Goal: Task Accomplishment & Management: Manage account settings

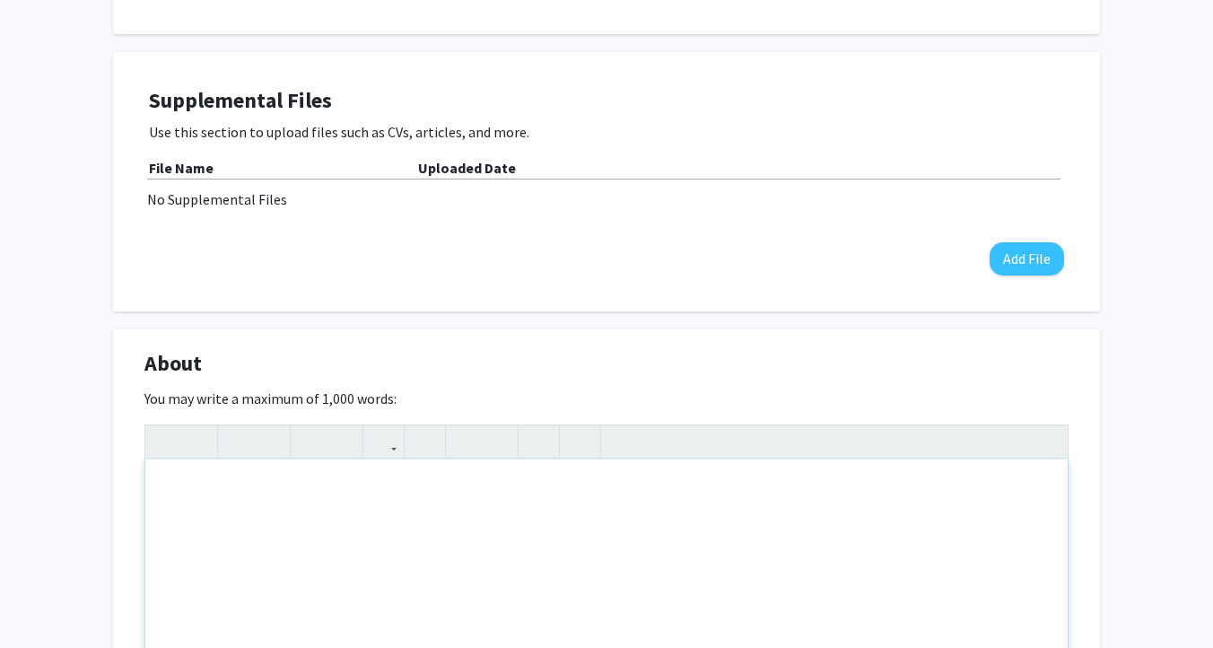
click at [442, 530] on div "Note to users with screen readers: Please deactivate our accessibility plugin f…" at bounding box center [606, 593] width 922 height 269
paste div "Note to users with screen readers: Please deactivate our accessibility plugin f…"
type textarea "<p>I am Assistant Professor in the [GEOGRAPHIC_DATA] at [GEOGRAPHIC_DATA], wher…"
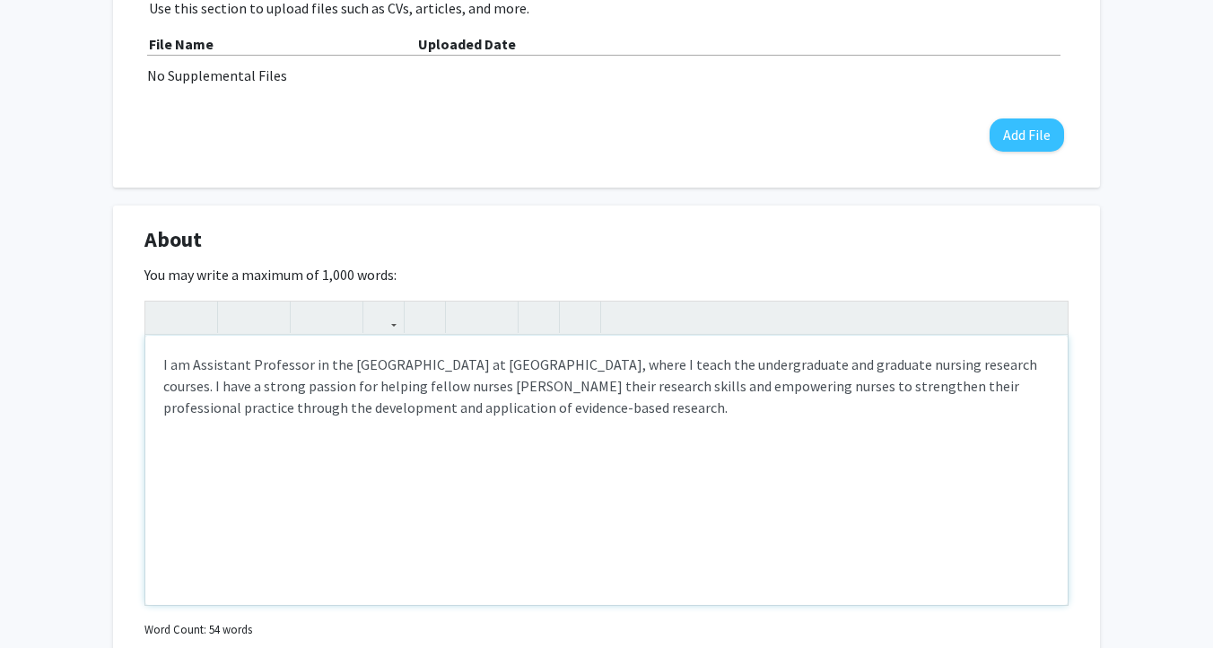
scroll to position [606, 0]
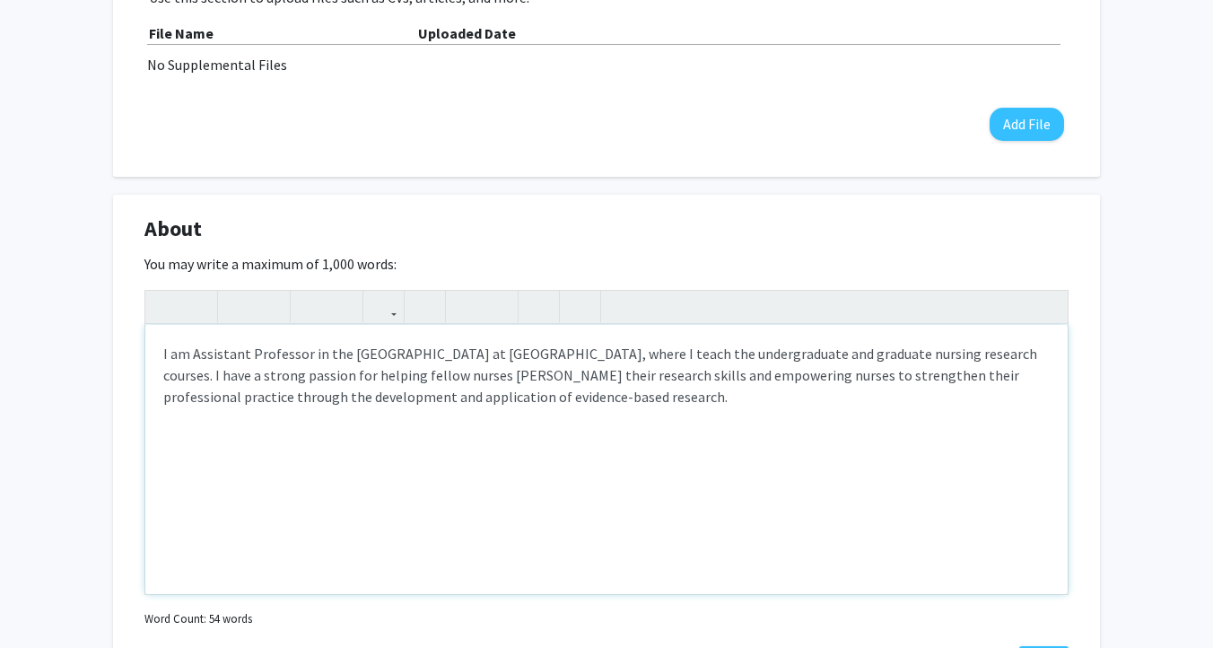
click at [264, 377] on p "I am Assistant Professor in the [GEOGRAPHIC_DATA] at [GEOGRAPHIC_DATA], where I…" at bounding box center [606, 375] width 886 height 65
type textarea "<p>I am Assistant Professor in the [GEOGRAPHIC_DATA] at [GEOGRAPHIC_DATA], wher…"
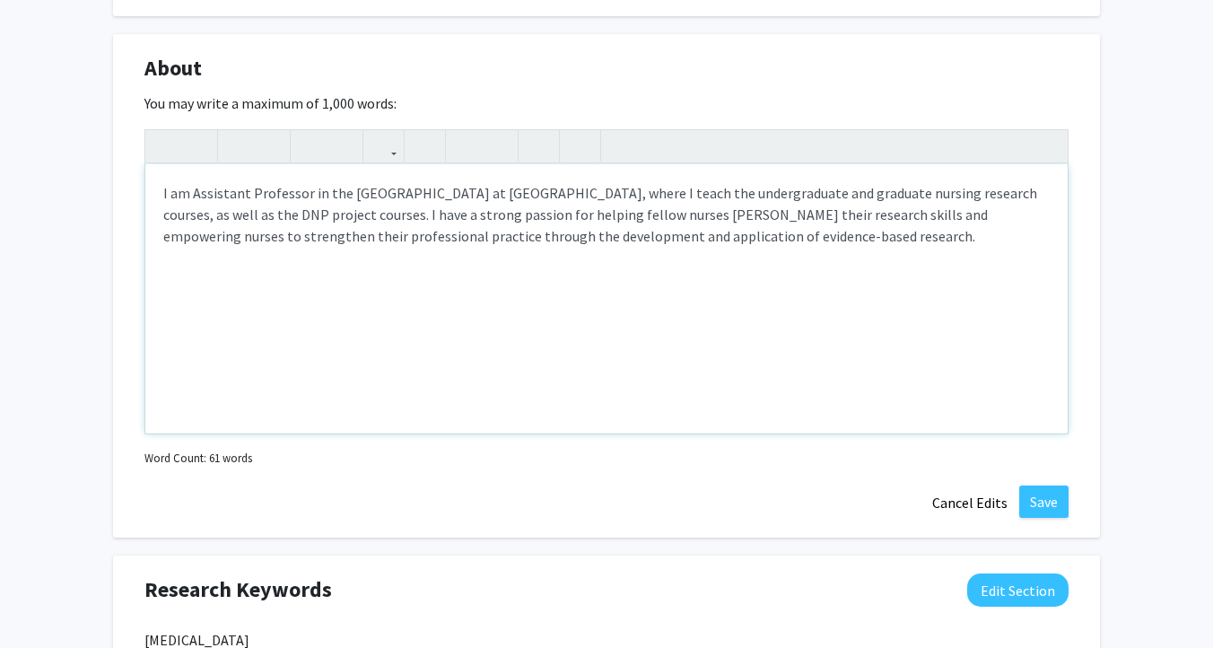
scroll to position [787, 0]
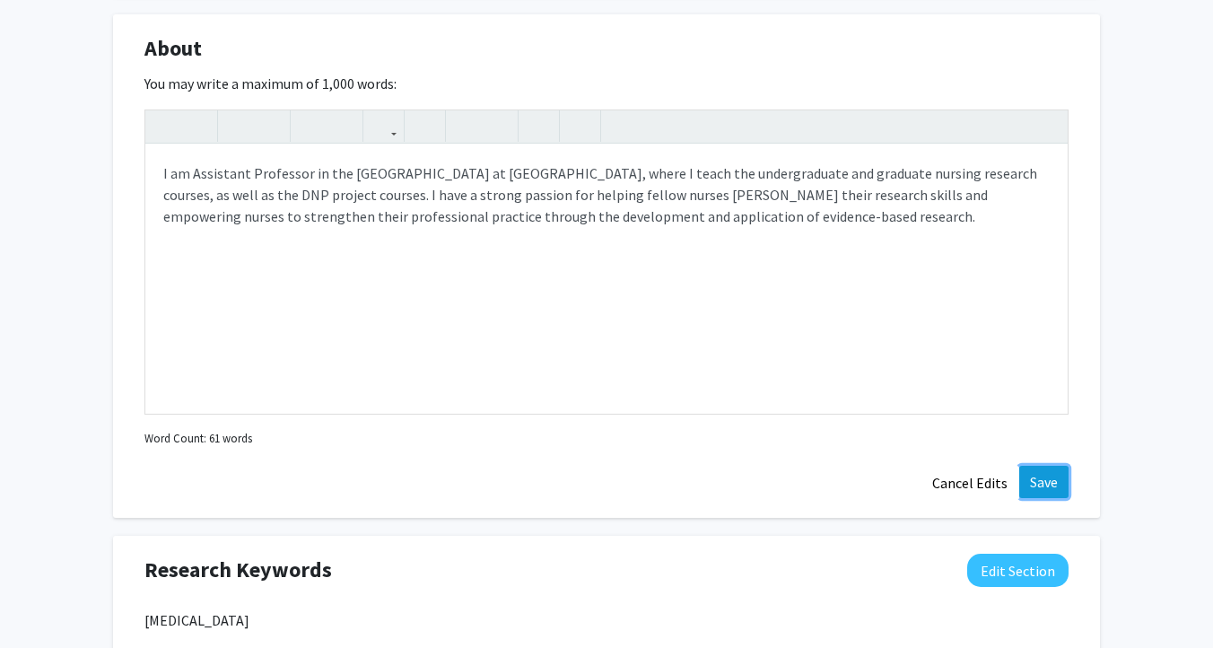
click at [1035, 479] on button "Save" at bounding box center [1043, 482] width 49 height 32
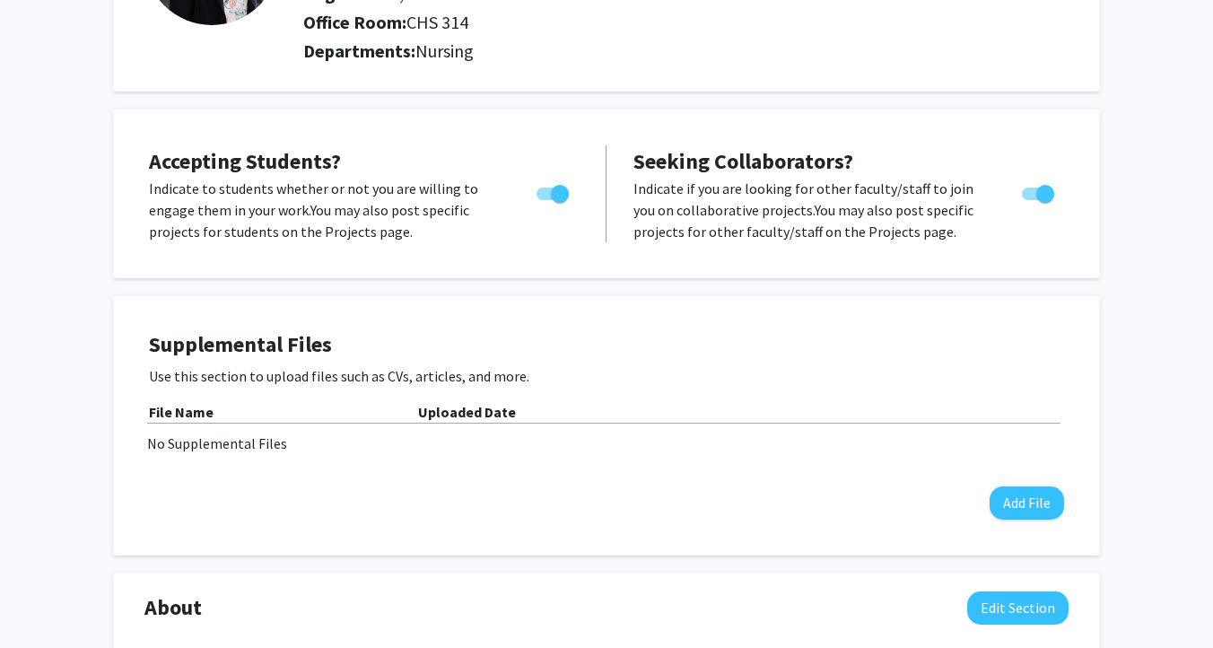
scroll to position [0, 0]
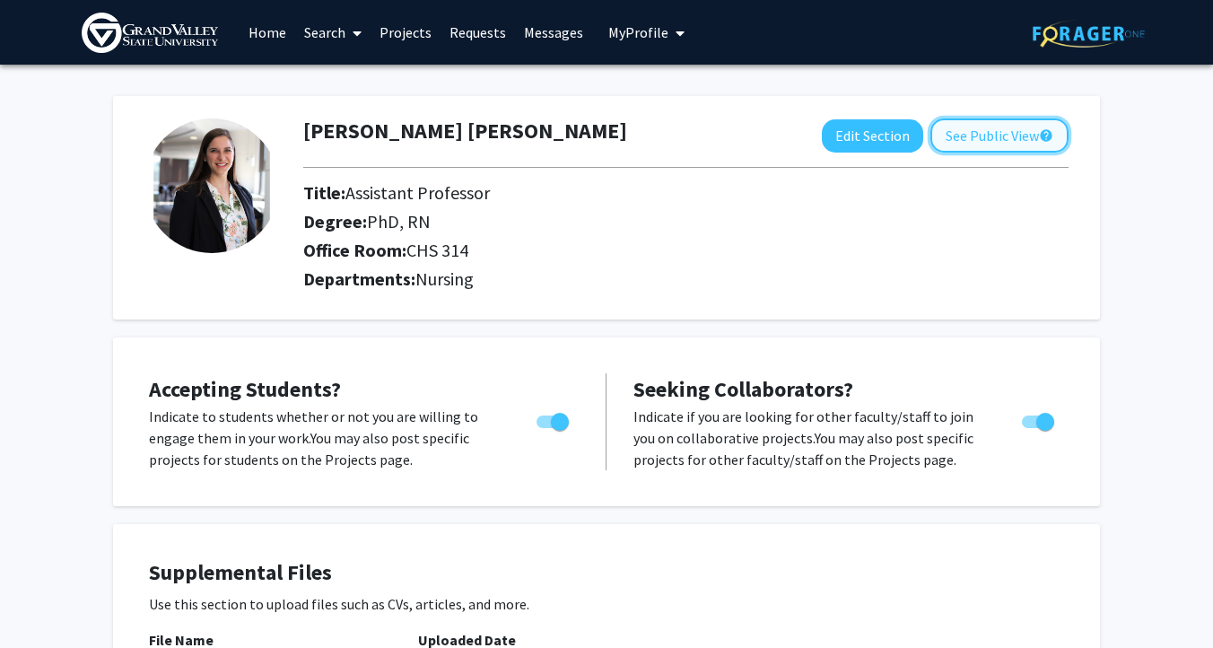
click at [970, 144] on button "See Public View help" at bounding box center [999, 135] width 138 height 34
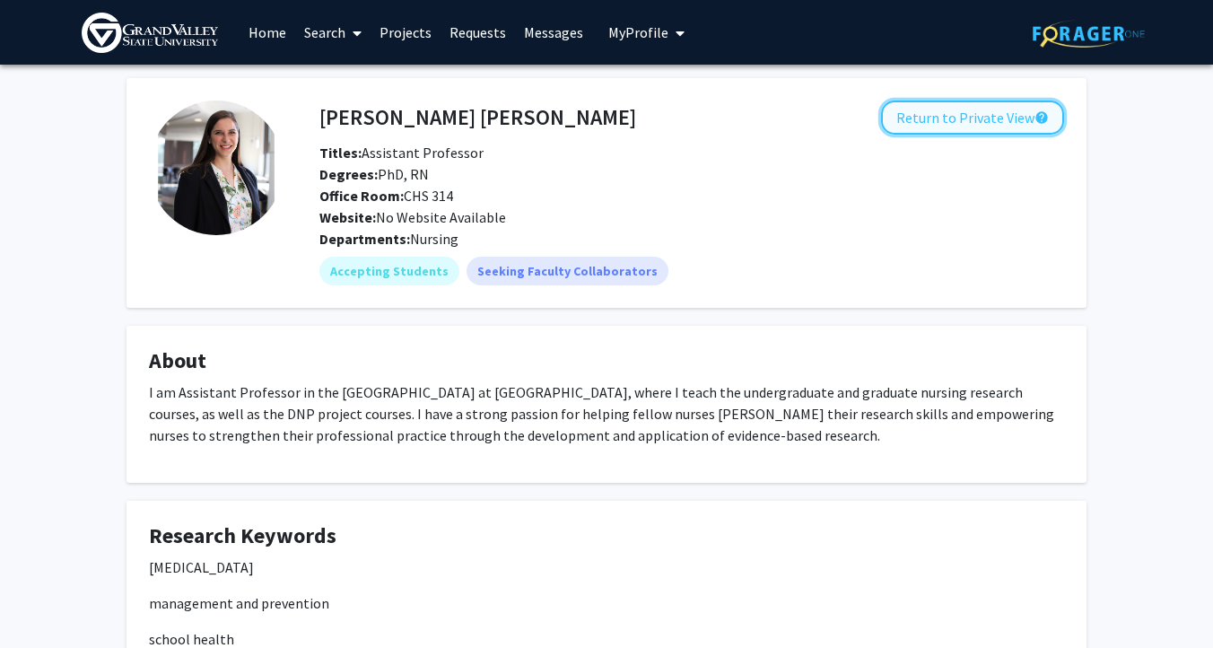
click at [983, 114] on button "Return to Private View help" at bounding box center [972, 117] width 183 height 34
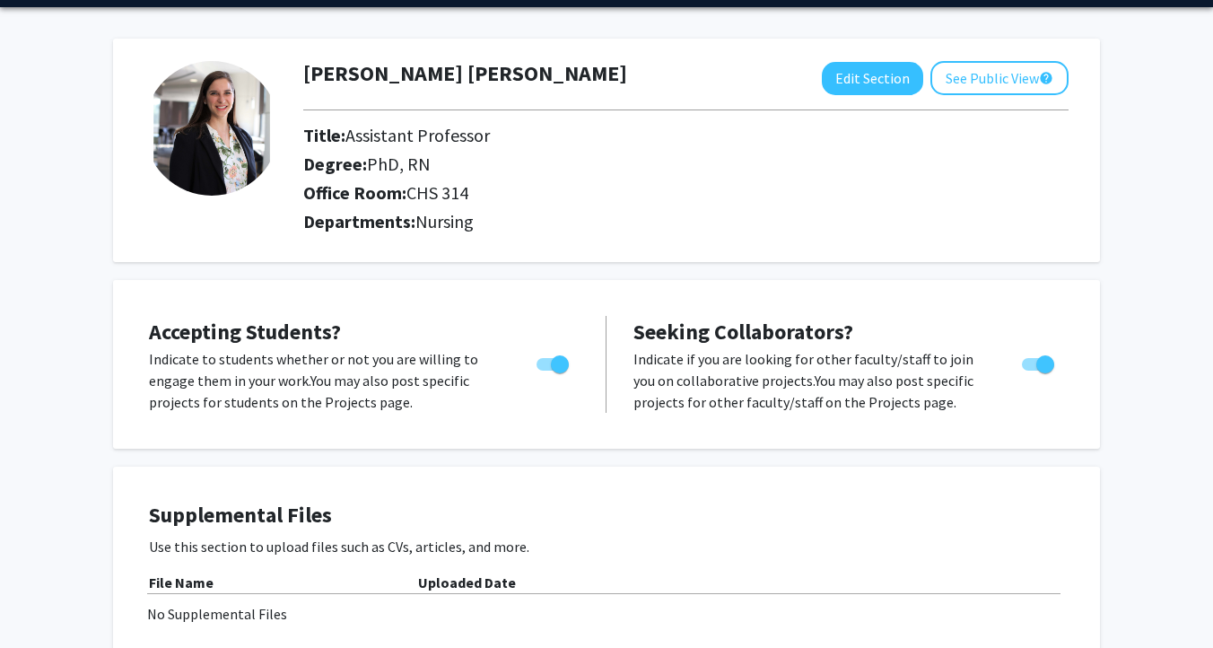
scroll to position [40, 0]
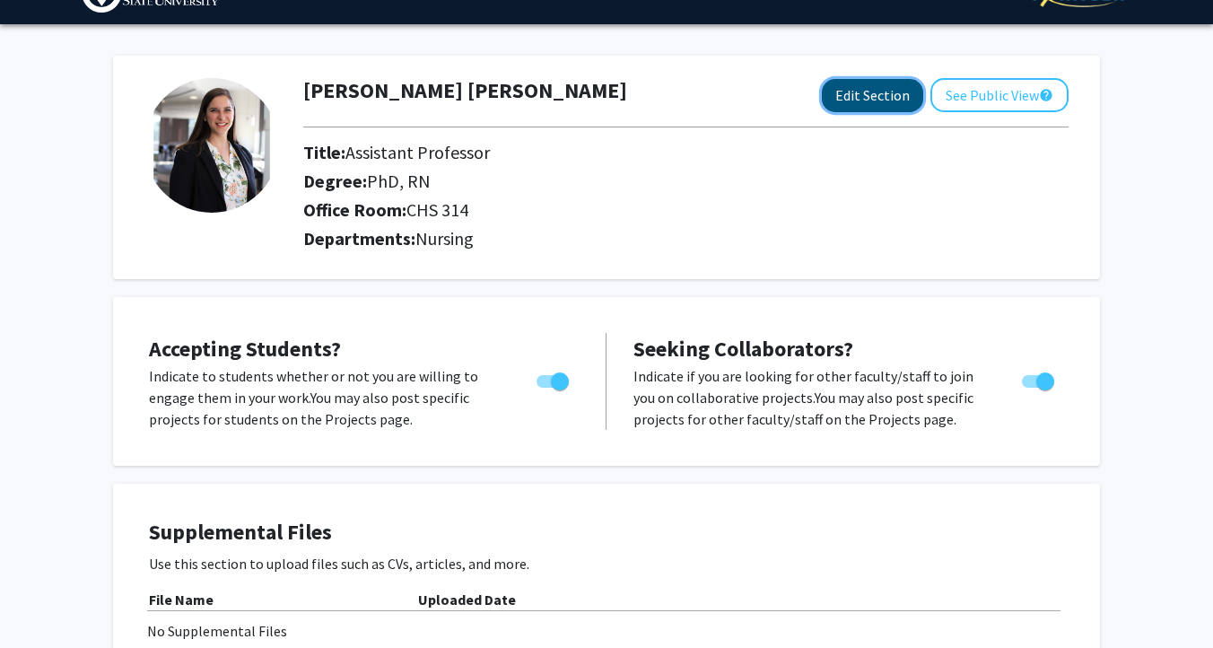
click at [844, 101] on button "Edit Section" at bounding box center [872, 95] width 101 height 33
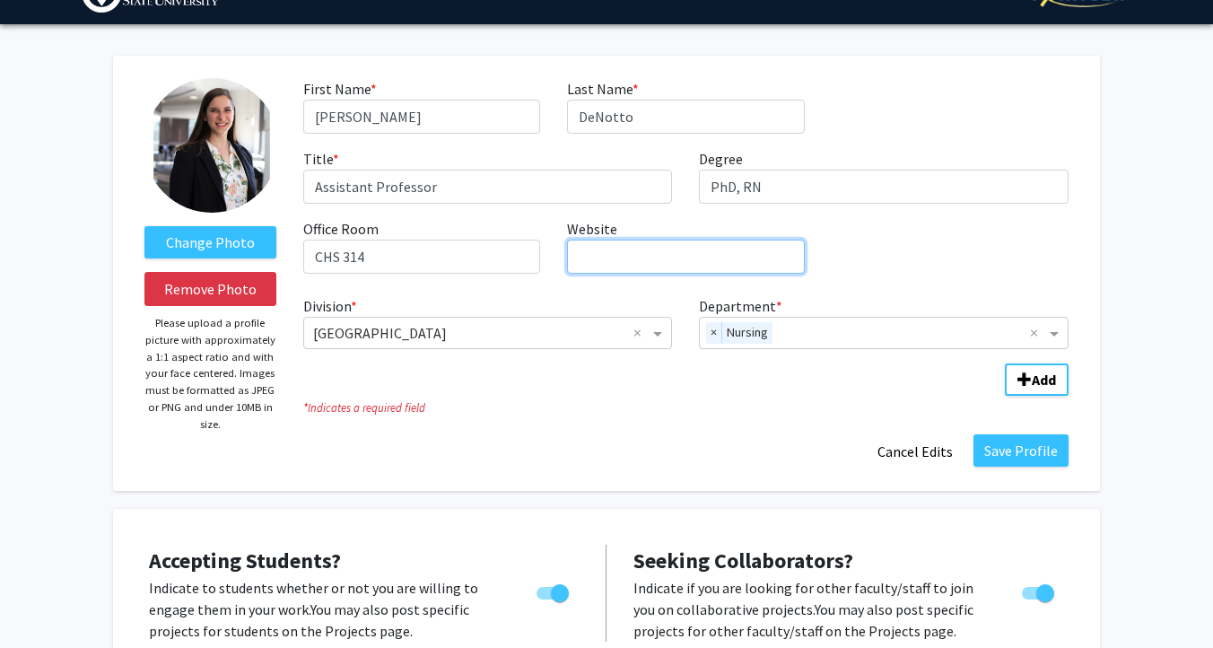
click at [671, 264] on input "Website required" at bounding box center [685, 256] width 237 height 34
paste input "[URL][DOMAIN_NAME]"
type input "[URL][DOMAIN_NAME]"
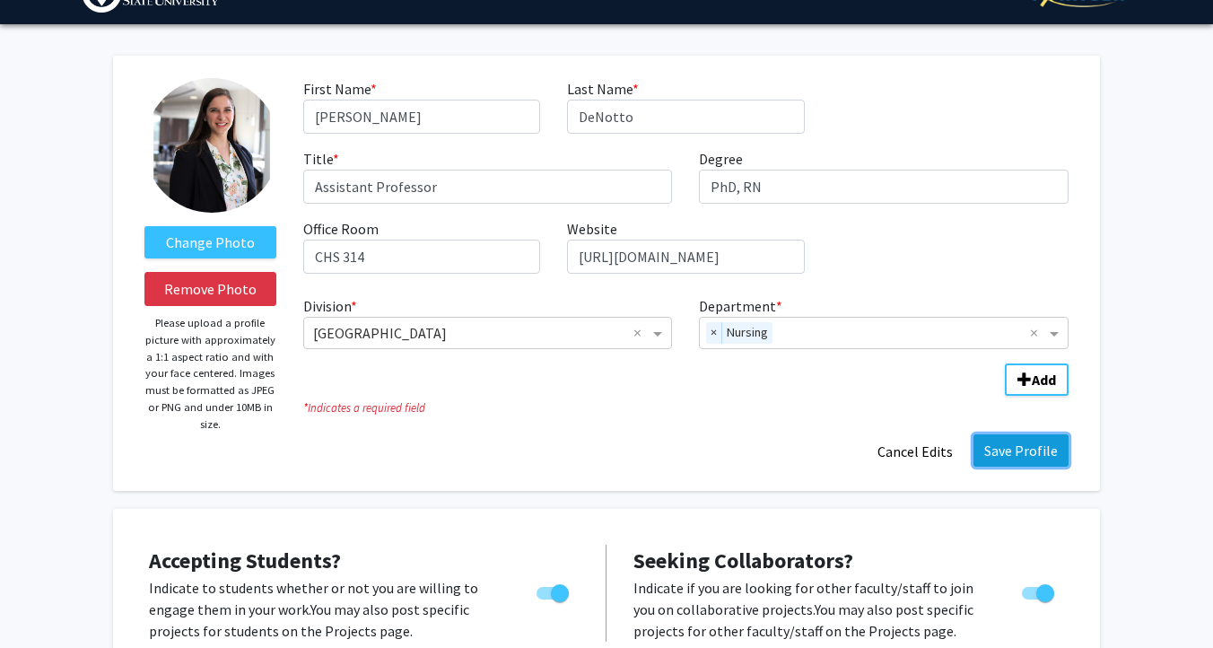
scroll to position [0, 0]
click at [1021, 448] on button "Save Profile" at bounding box center [1020, 450] width 95 height 32
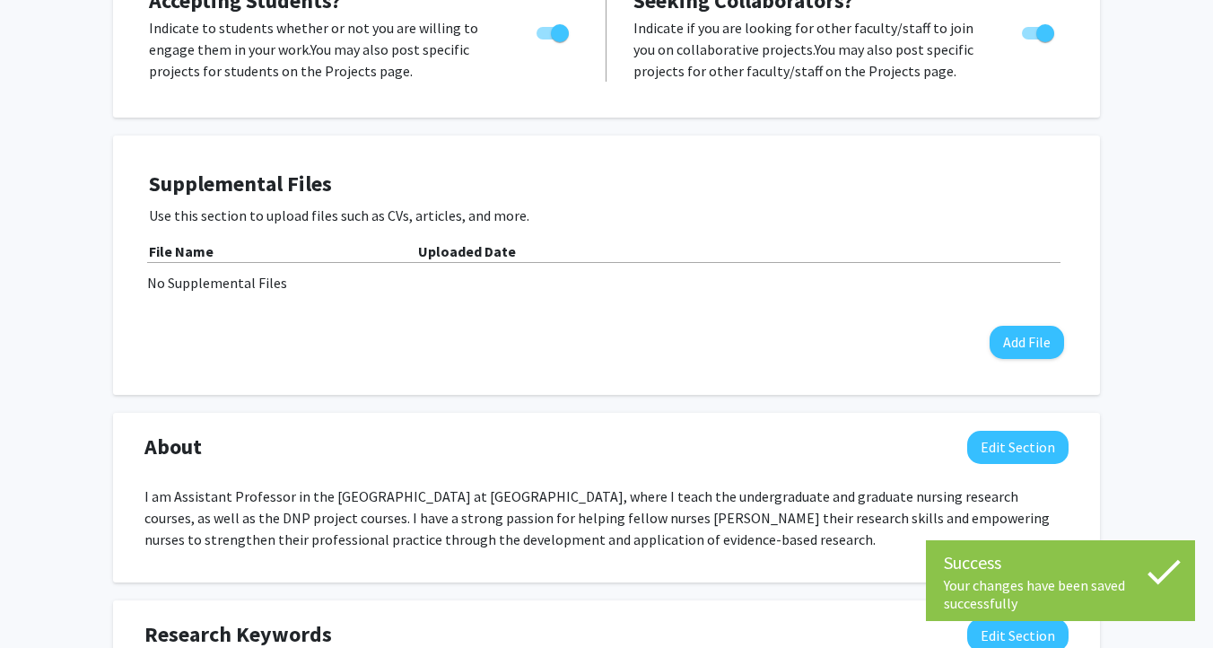
scroll to position [419, 0]
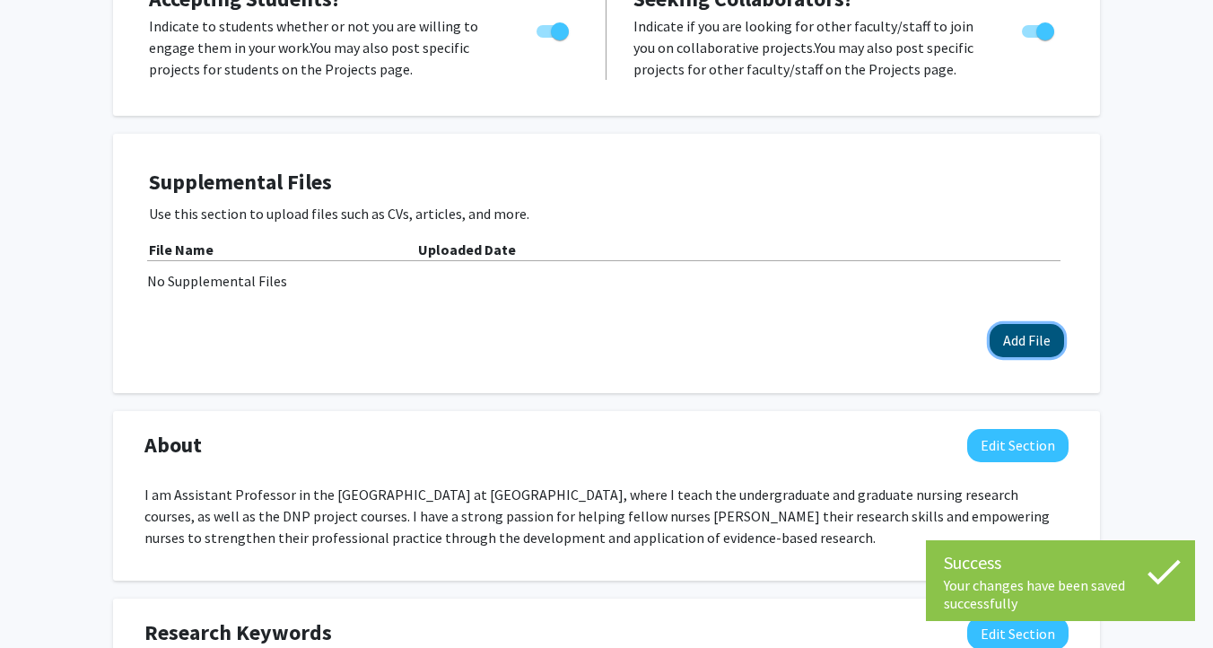
click at [1027, 345] on button "Add File" at bounding box center [1026, 340] width 74 height 33
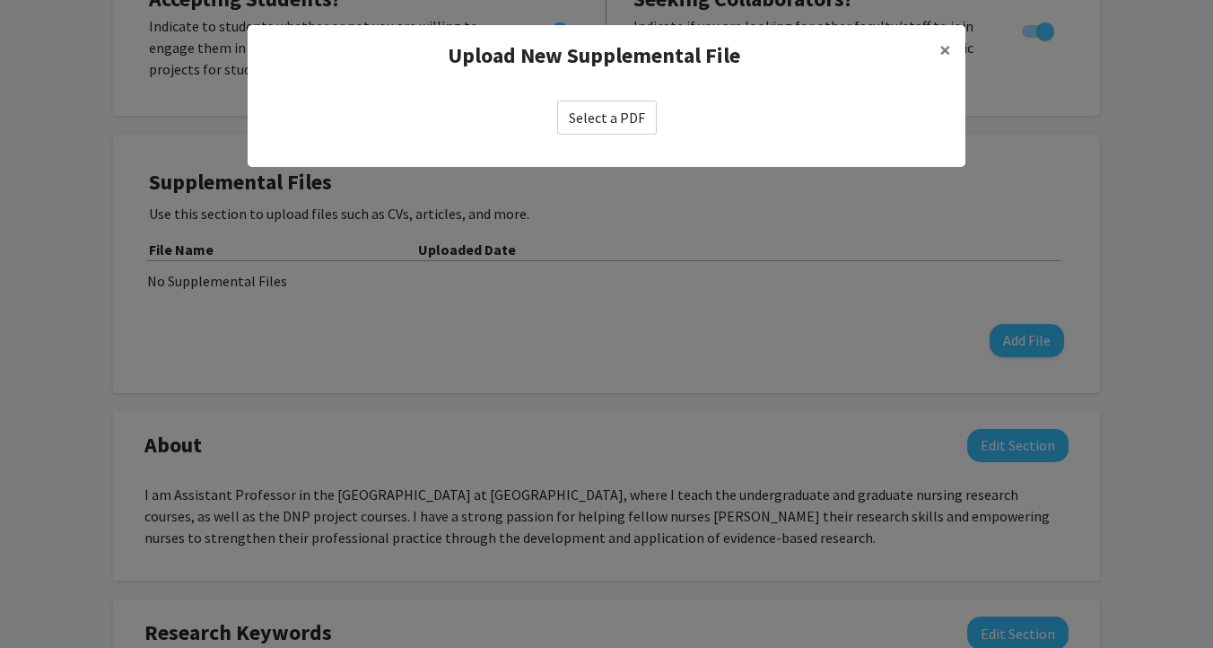
click at [612, 125] on label "Select a PDF" at bounding box center [607, 117] width 100 height 34
click at [0, 0] on input "Select a PDF" at bounding box center [0, 0] width 0 height 0
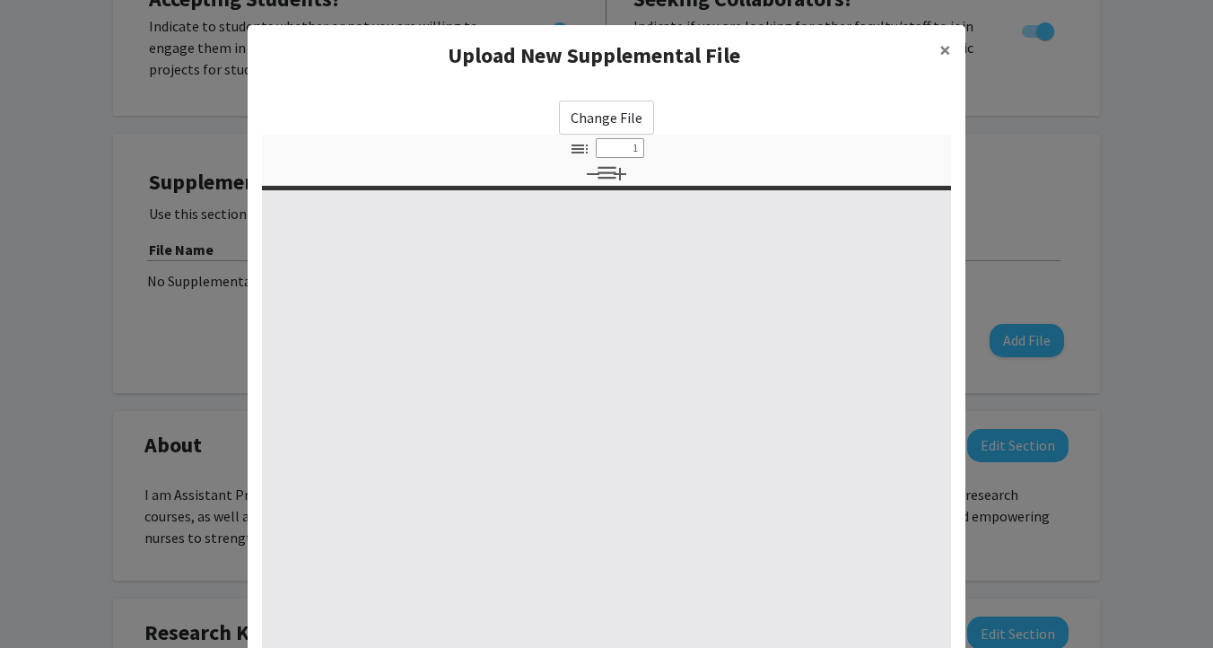
select select "custom"
type input "0"
select select "custom"
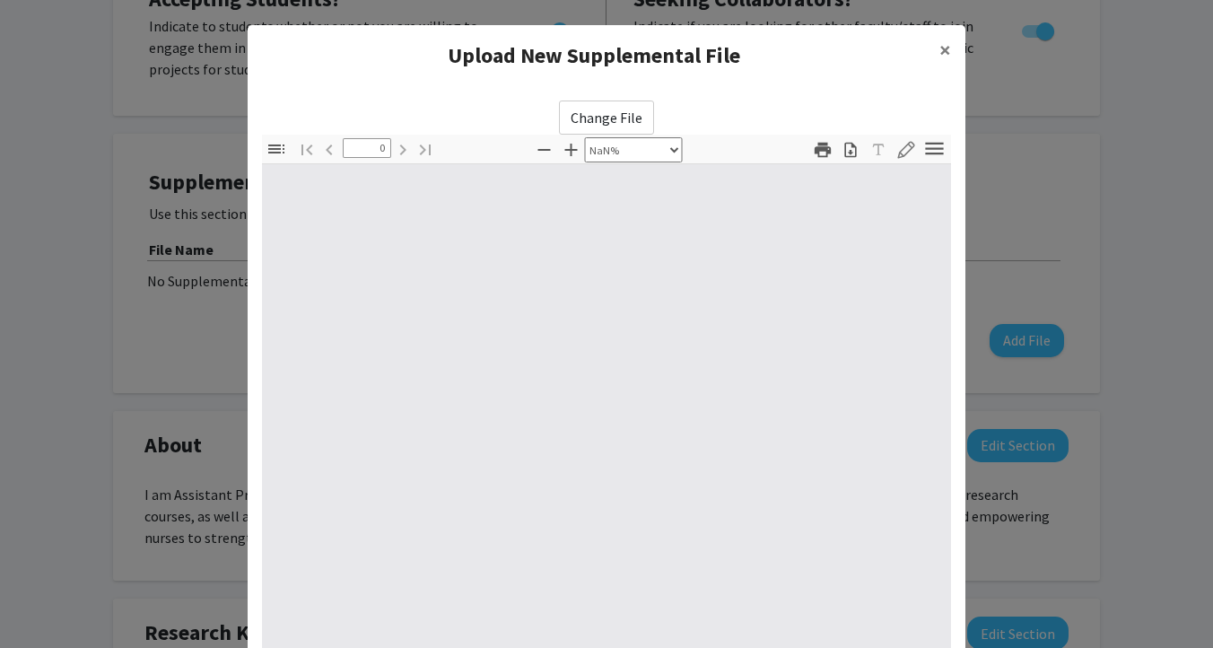
type input "1"
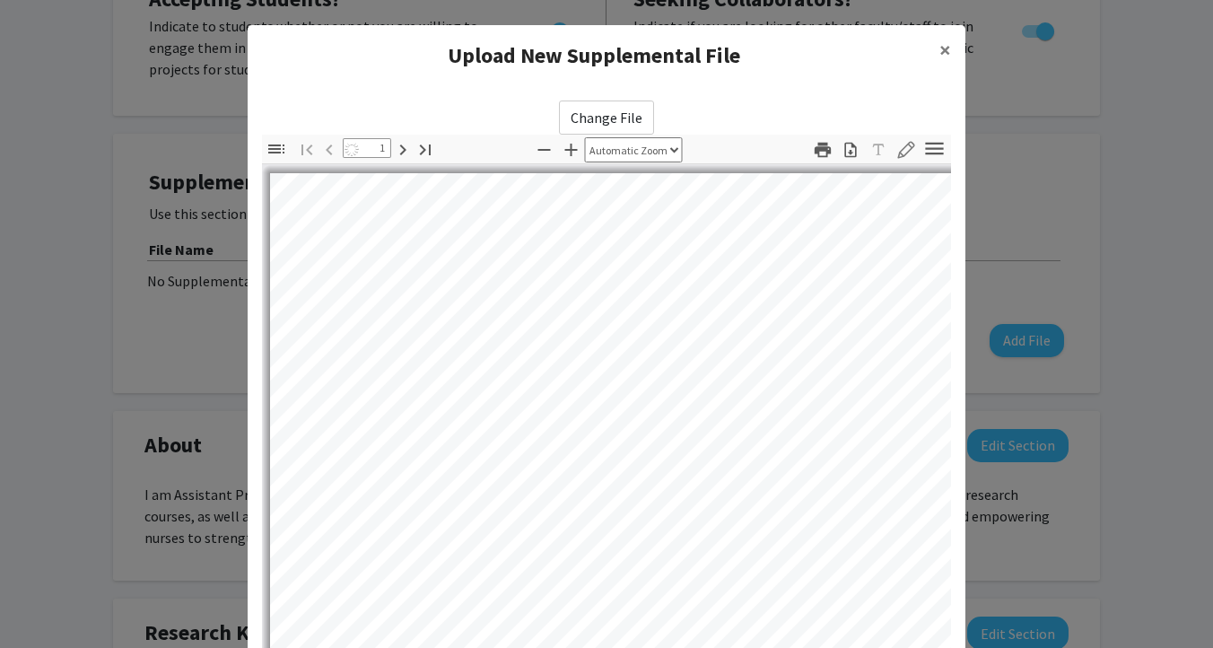
select select "auto"
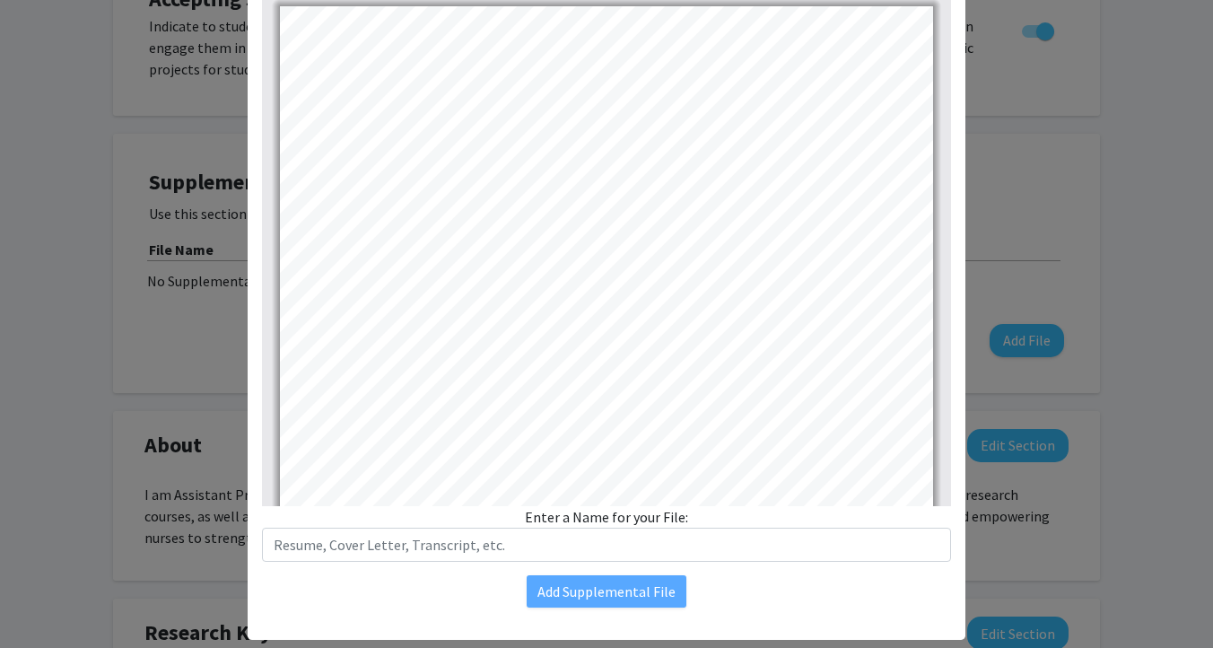
scroll to position [56, 0]
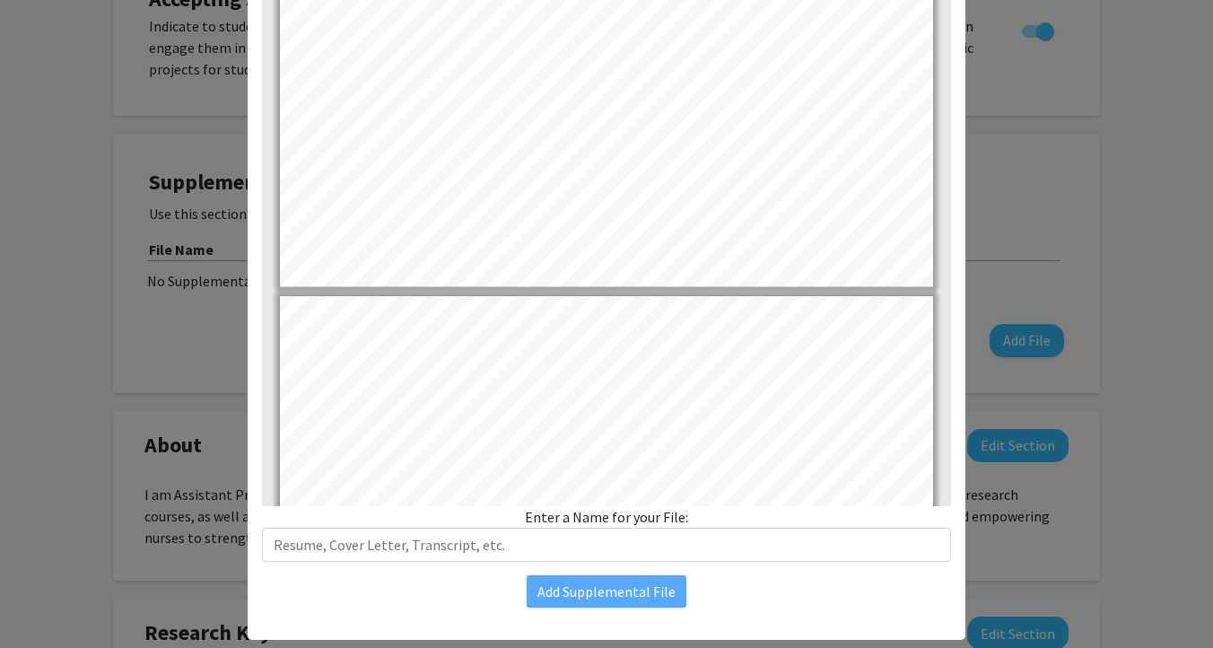
type input "2"
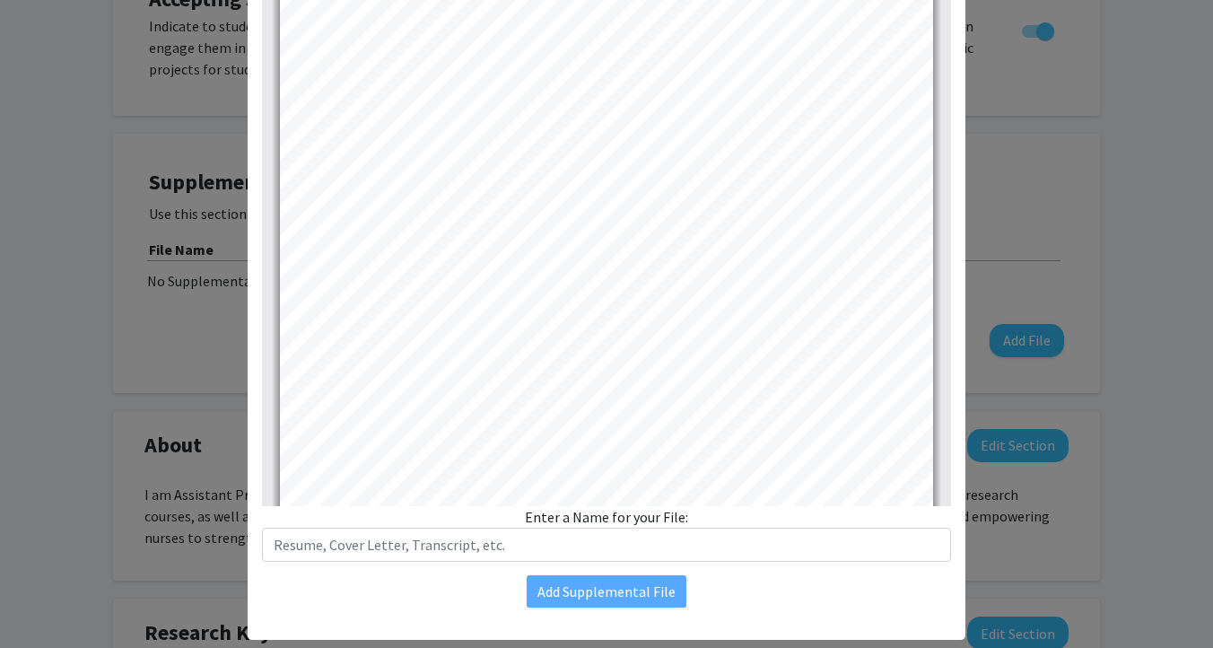
scroll to position [1066, 0]
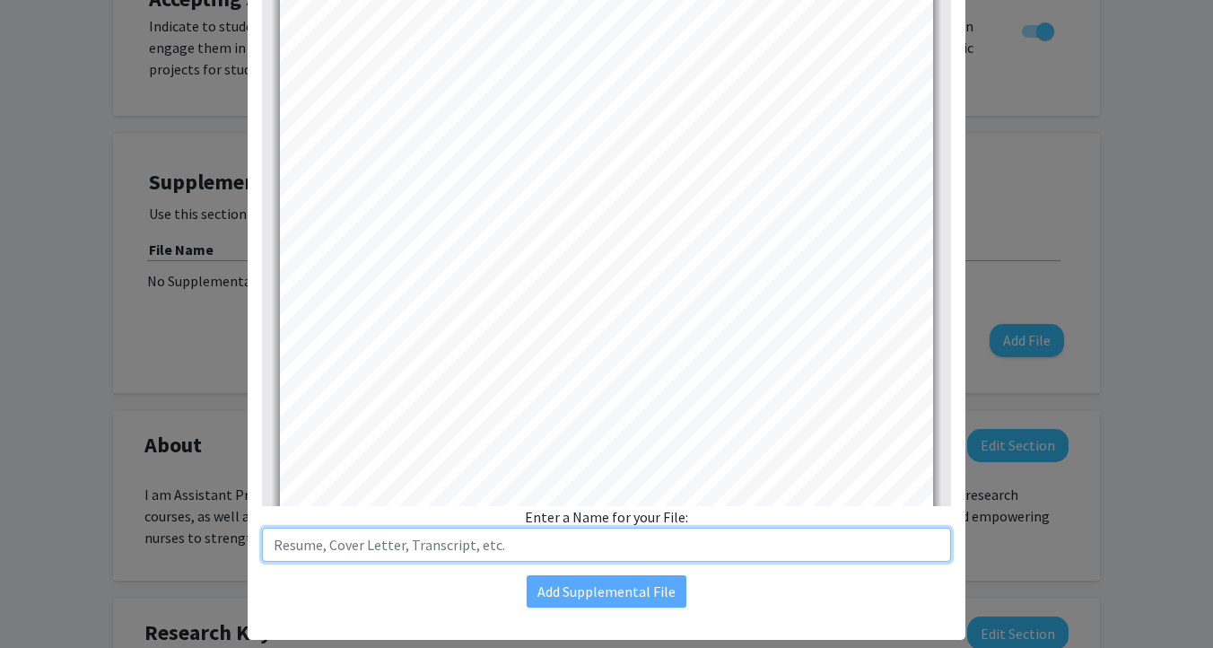
click at [463, 551] on input "text" at bounding box center [606, 544] width 689 height 34
type input "DeNotto CV"
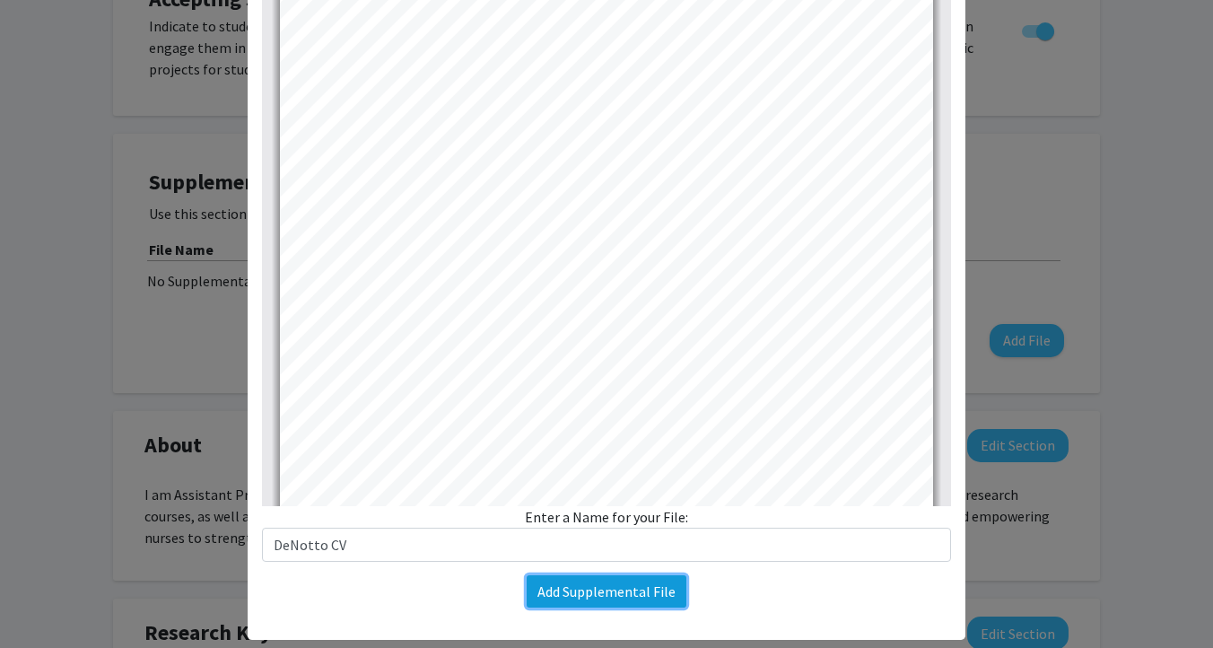
click at [572, 591] on button "Add Supplemental File" at bounding box center [607, 591] width 160 height 32
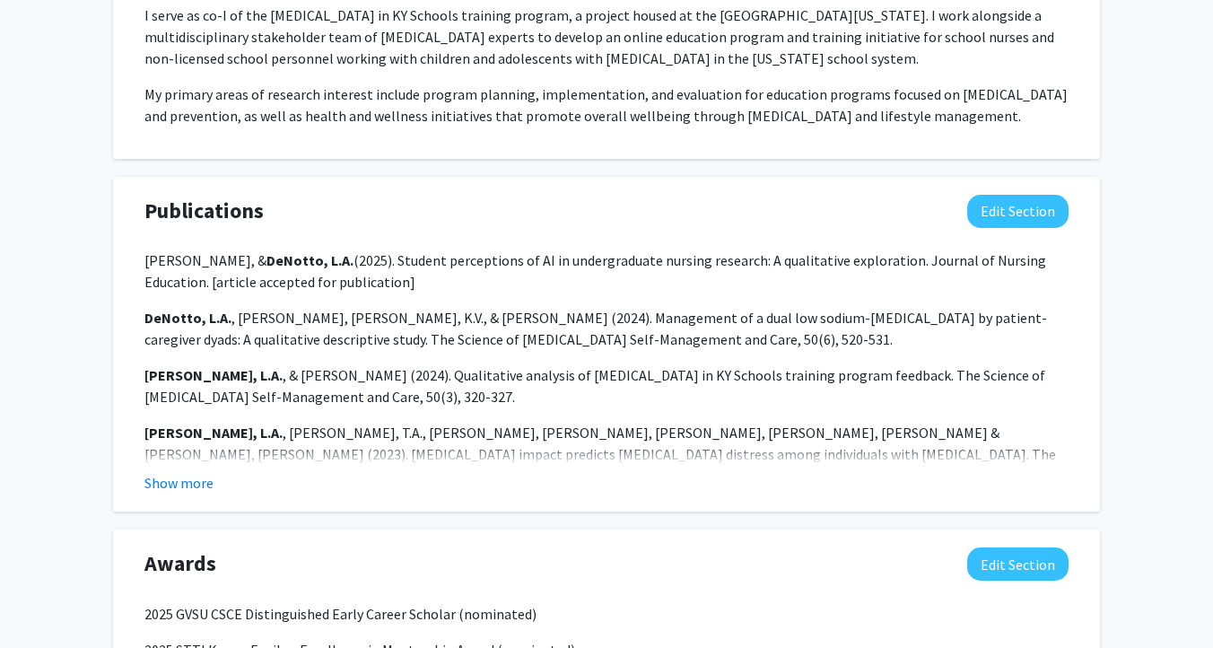
scroll to position [1378, 0]
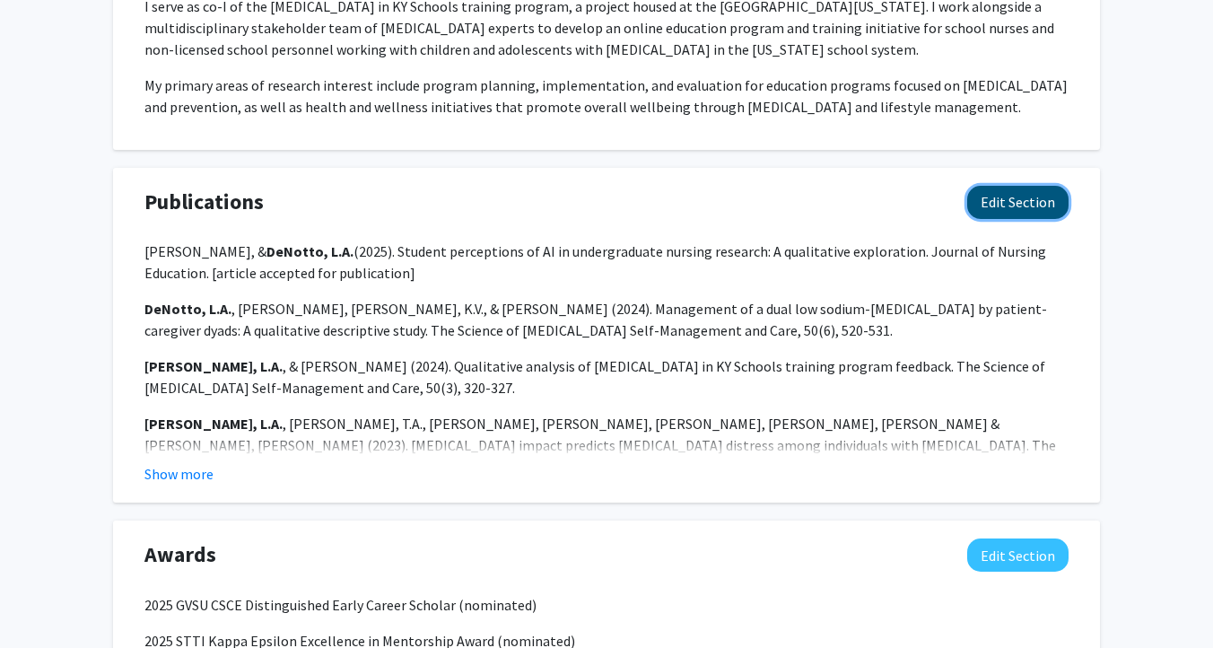
click at [1022, 197] on button "Edit Section" at bounding box center [1017, 202] width 101 height 33
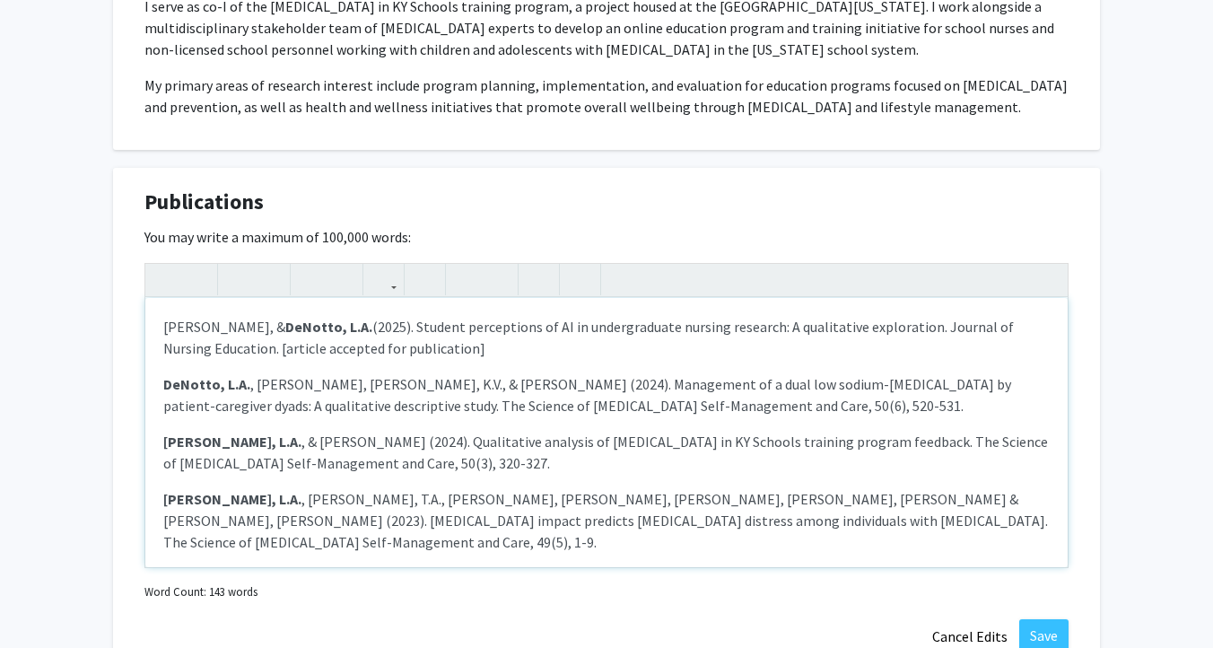
click at [221, 349] on p "[PERSON_NAME], & [PERSON_NAME], L.A. (2025). Student perceptions of AI in under…" at bounding box center [606, 337] width 886 height 43
click at [909, 327] on p "[PERSON_NAME], & [PERSON_NAME], L.A. (2025). Student perceptions of AI in under…" at bounding box center [606, 337] width 886 height 43
type textarea "<p>[PERSON_NAME], &amp; <strong>DeNotto, L.A.</strong> (2025). Student percepti…"
click at [662, 402] on p "[PERSON_NAME], L.A. , [PERSON_NAME], [PERSON_NAME], K.V., & [PERSON_NAME] (2024…" at bounding box center [606, 394] width 886 height 43
click at [343, 402] on p "[PERSON_NAME], L.A. , [PERSON_NAME], [PERSON_NAME], K.V., & [PERSON_NAME] (2024…" at bounding box center [606, 394] width 886 height 43
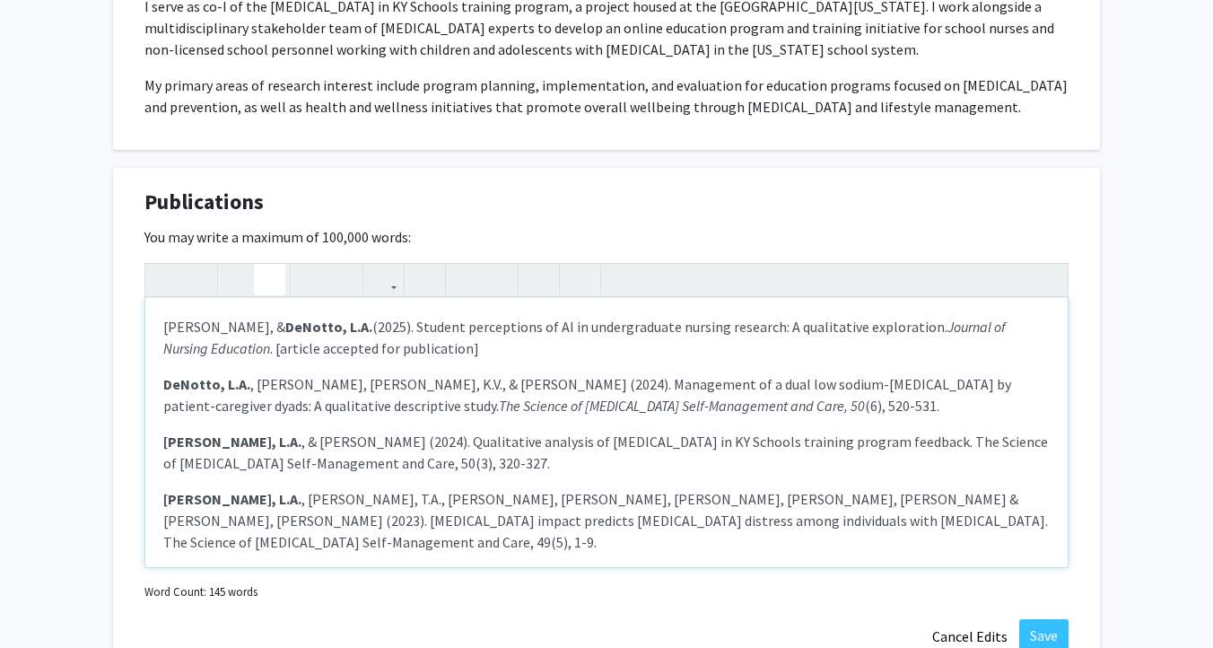
click at [317, 462] on p "[PERSON_NAME], L.A. , & [PERSON_NAME] (2024). Qualitative analysis of [MEDICAL_…" at bounding box center [606, 452] width 886 height 43
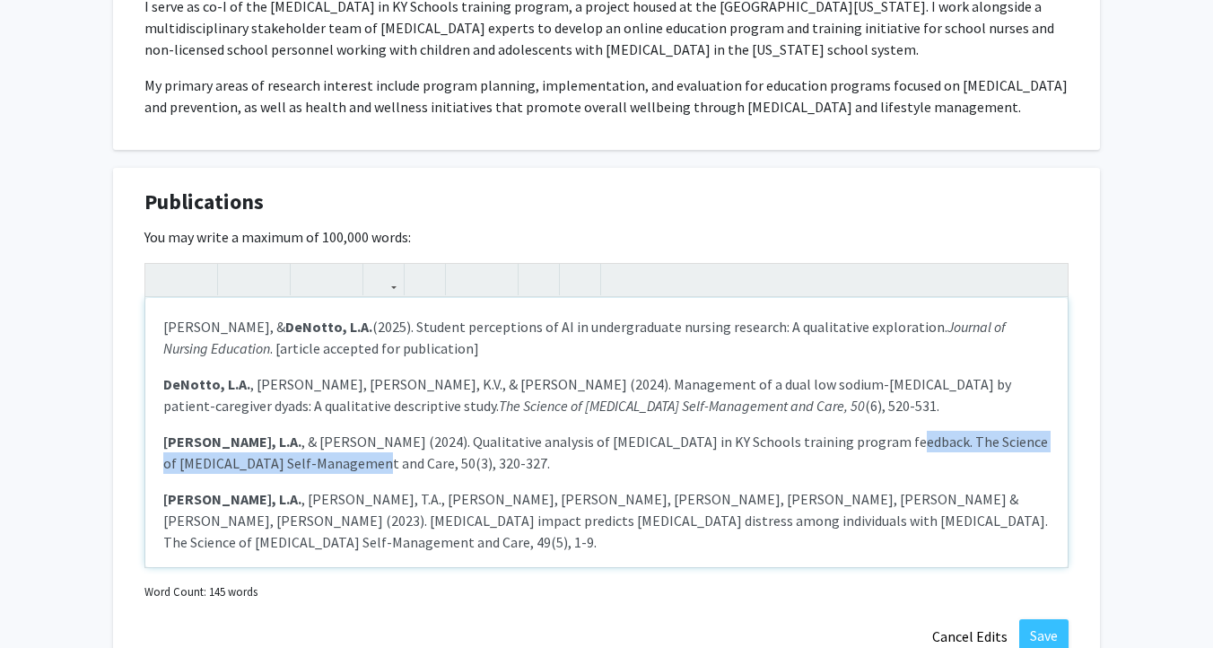
click at [817, 438] on p "[PERSON_NAME], L.A. , & [PERSON_NAME] (2024). Qualitative analysis of [MEDICAL_…" at bounding box center [606, 452] width 886 height 43
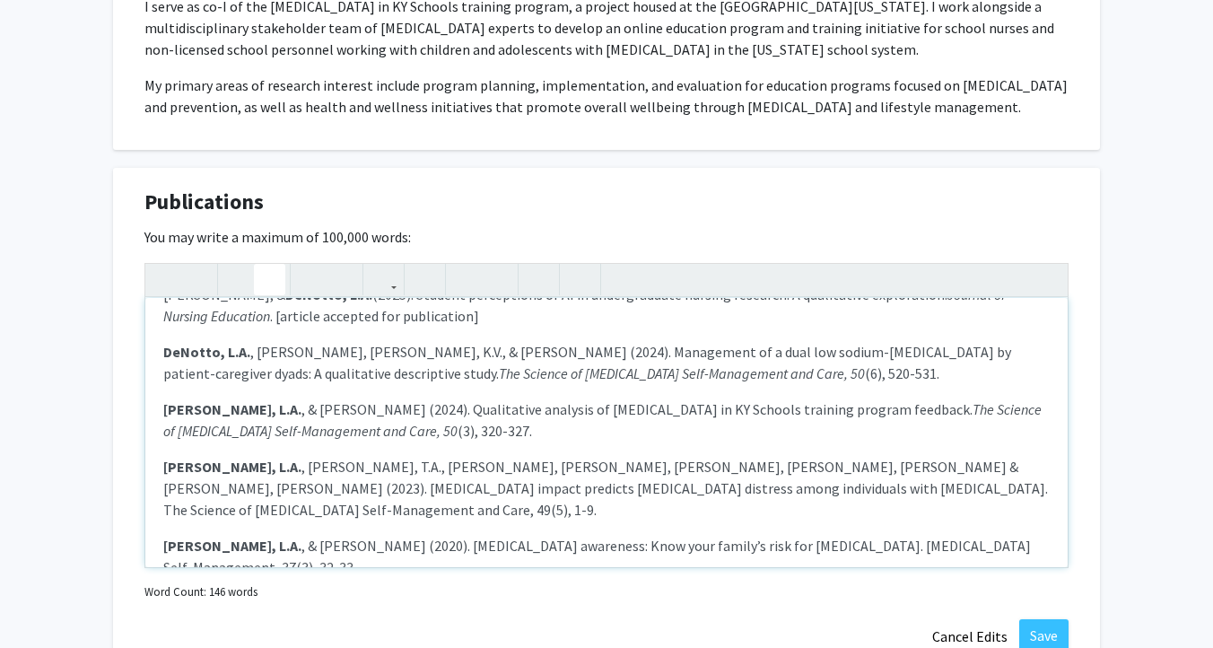
click at [779, 486] on p "[PERSON_NAME], L.A. , [PERSON_NAME], T.A., [PERSON_NAME], [PERSON_NAME], [PERSO…" at bounding box center [606, 488] width 886 height 65
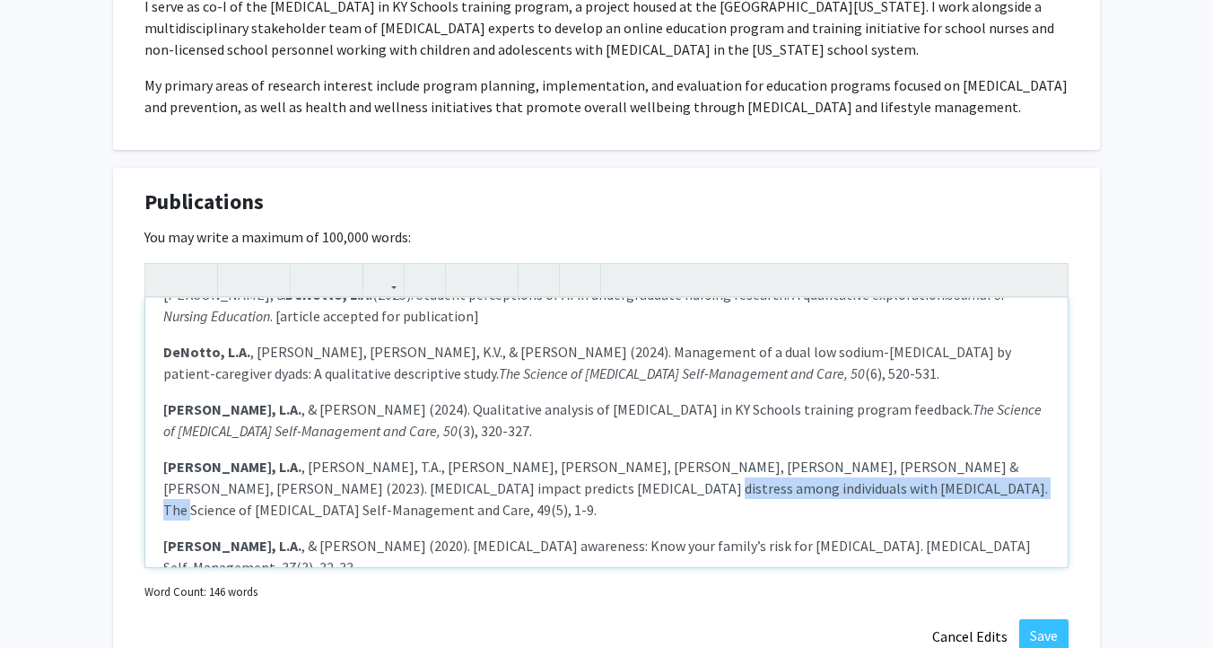
click at [454, 484] on p "[PERSON_NAME], L.A. , [PERSON_NAME], T.A., [PERSON_NAME], [PERSON_NAME], [PERSO…" at bounding box center [606, 488] width 886 height 65
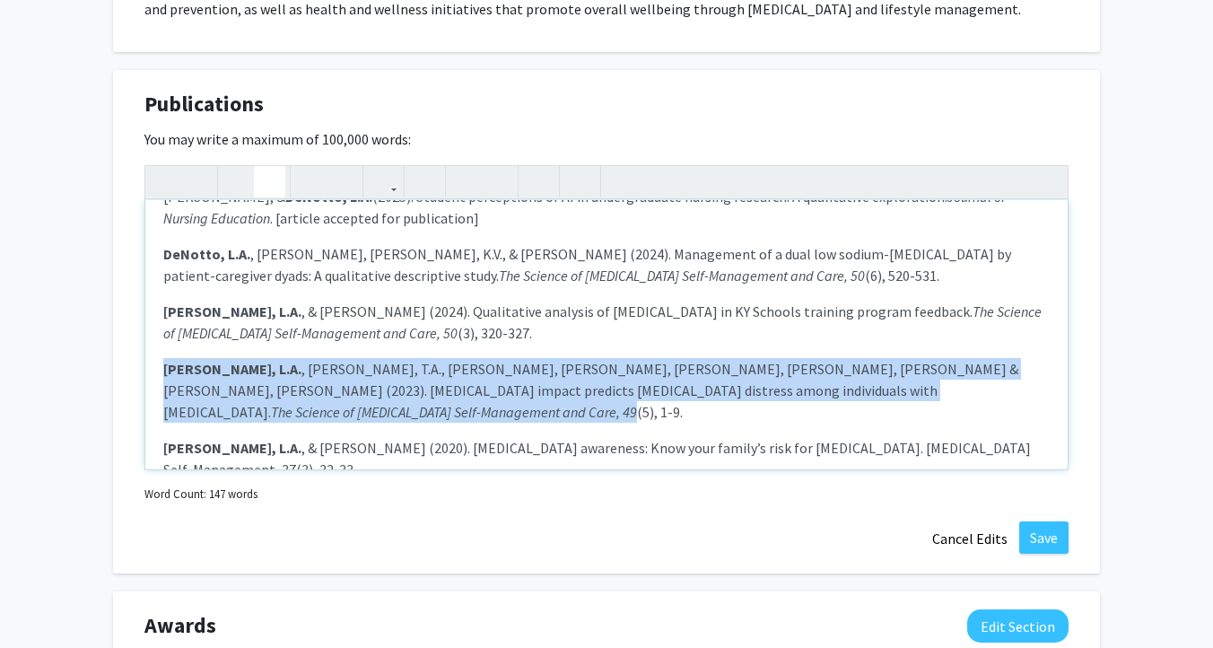
scroll to position [1474, 0]
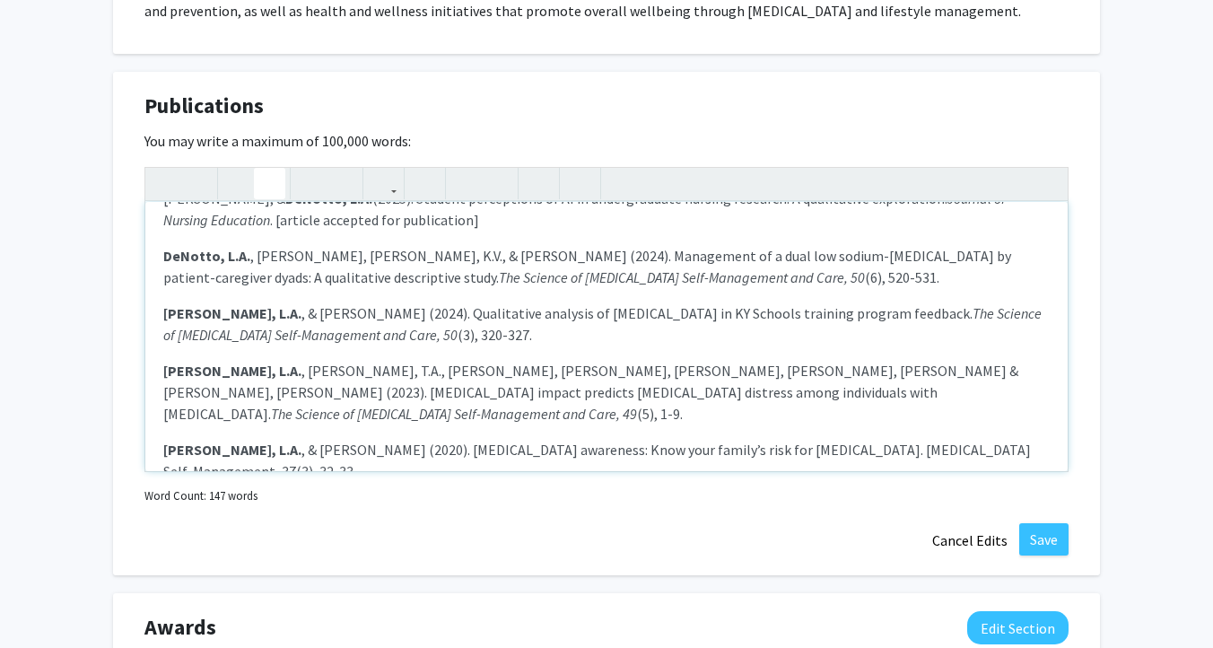
click at [983, 439] on p "[PERSON_NAME], [PERSON_NAME] & [PERSON_NAME] (2020). [MEDICAL_DATA] awareness: …" at bounding box center [606, 460] width 886 height 43
click at [805, 439] on p "[PERSON_NAME], [PERSON_NAME] & [PERSON_NAME] (2020). [MEDICAL_DATA] awareness: …" at bounding box center [606, 460] width 886 height 43
type textarea "<p>[PERSON_NAME], &amp; <strong>DeNotto, L.A.</strong> (2025). Student percepti…"
click at [1043, 535] on button "Save" at bounding box center [1043, 539] width 49 height 32
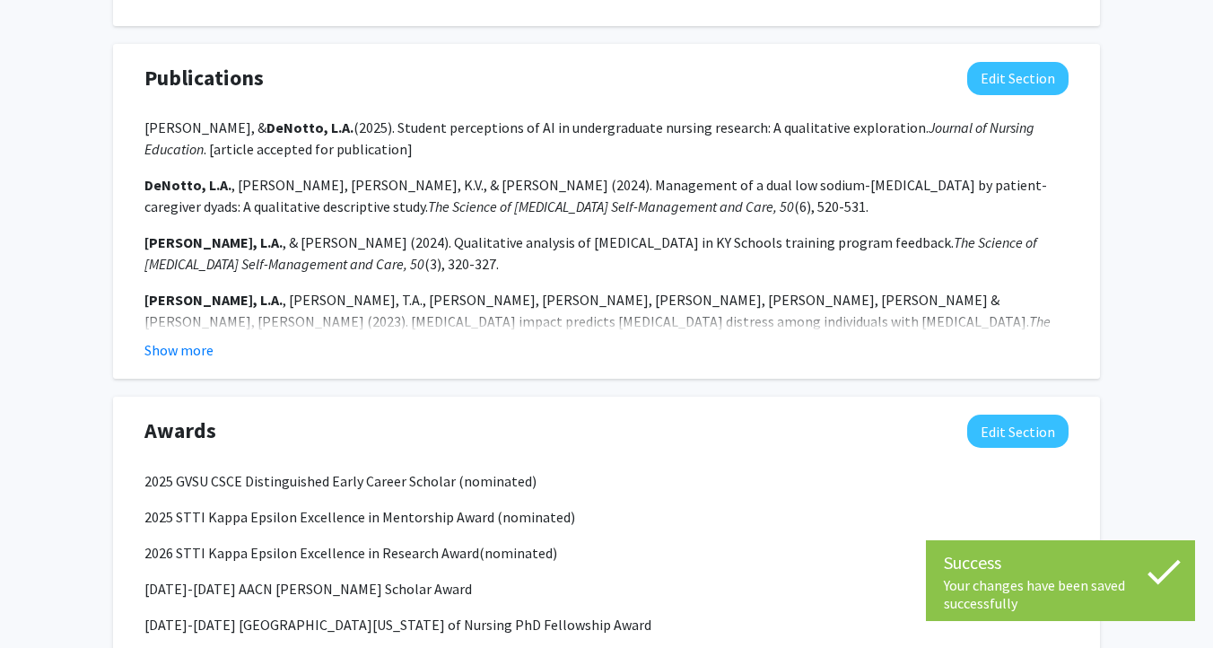
scroll to position [1499, 0]
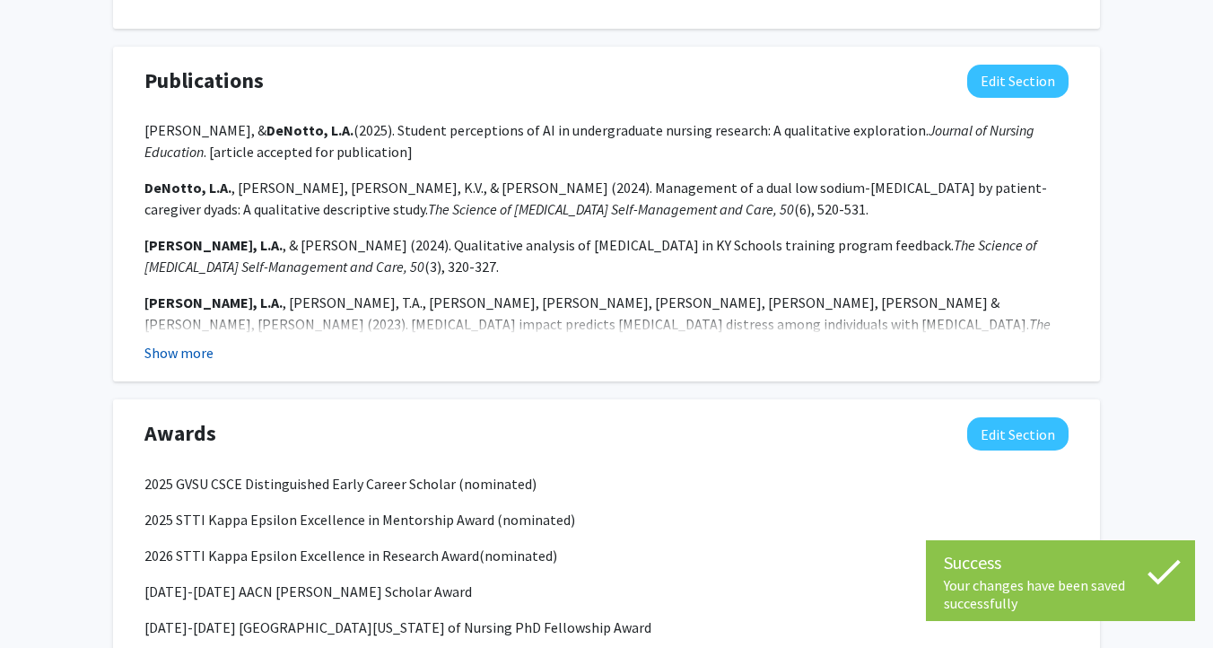
click at [204, 347] on button "Show more" at bounding box center [178, 353] width 69 height 22
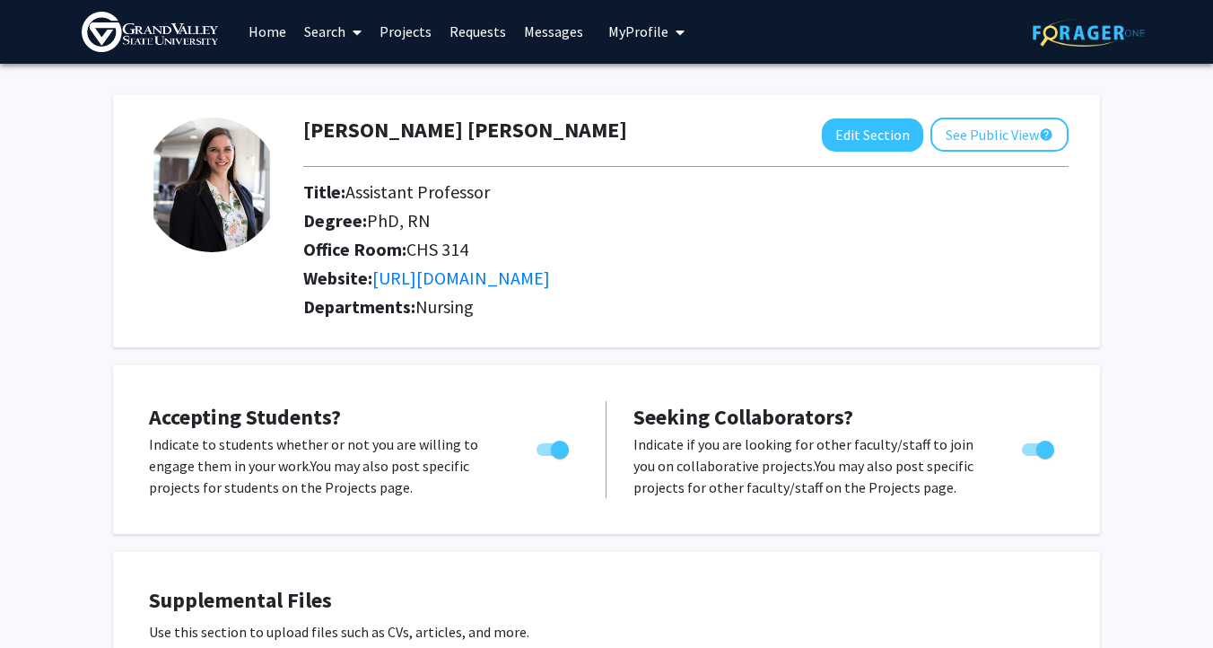
scroll to position [0, 0]
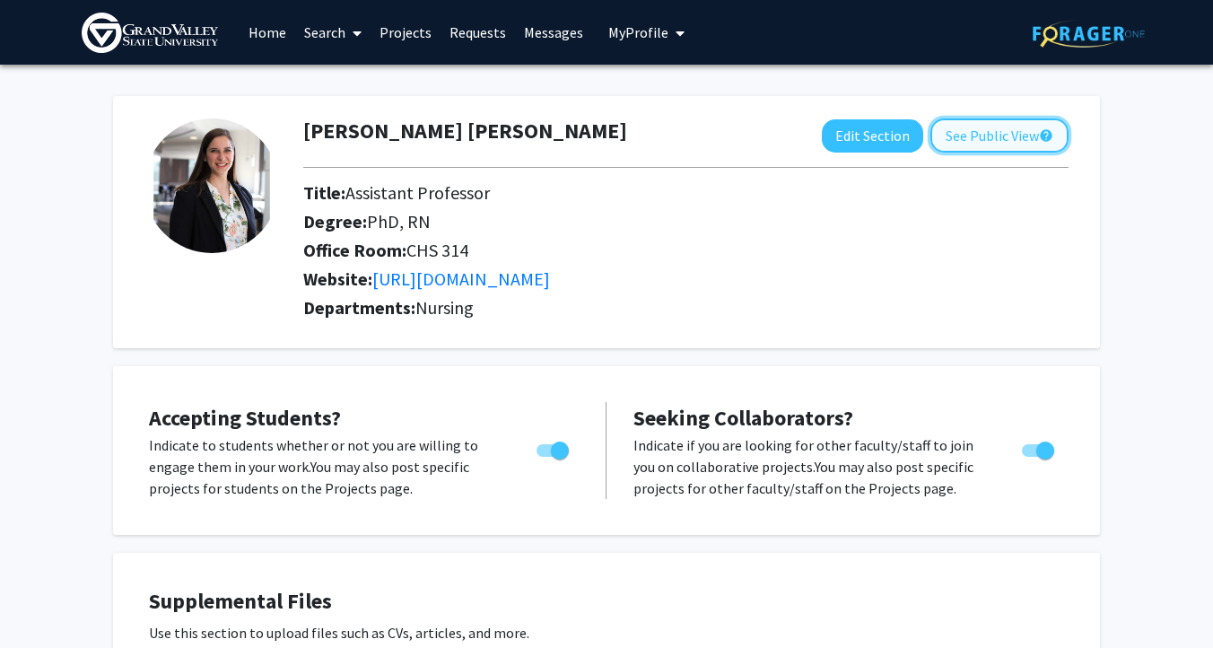
click at [984, 141] on button "See Public View help" at bounding box center [999, 135] width 138 height 34
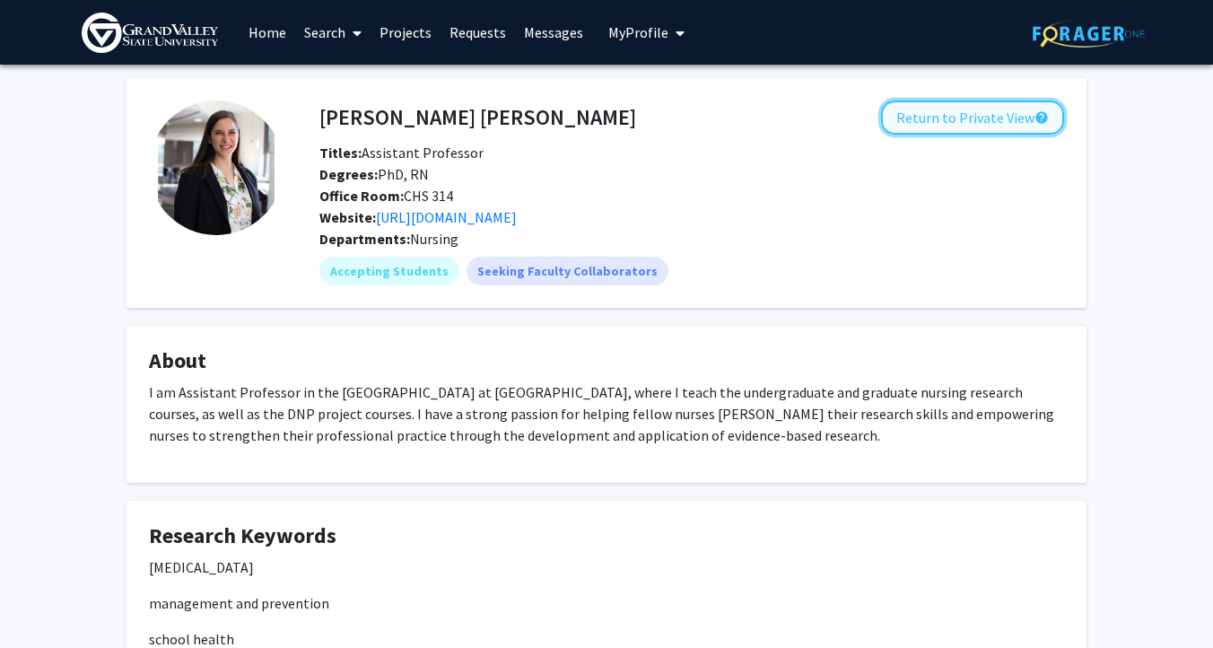
click at [995, 117] on button "Return to Private View help" at bounding box center [972, 117] width 183 height 34
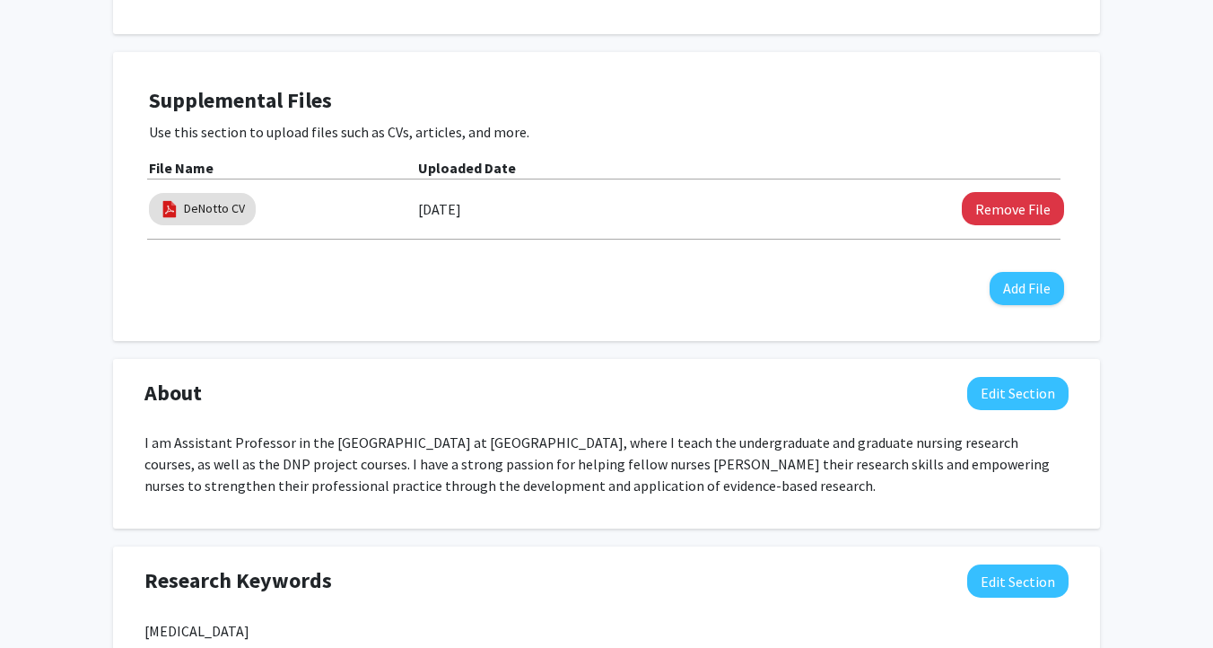
scroll to position [513, 0]
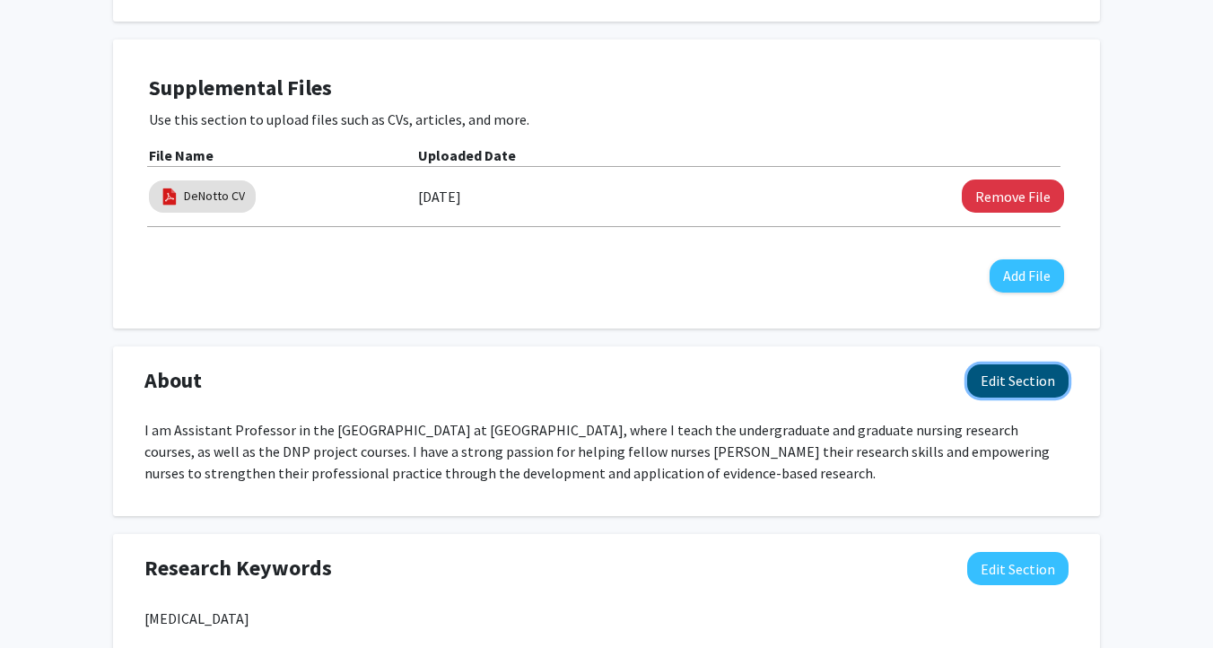
click at [990, 388] on button "Edit Section" at bounding box center [1017, 380] width 101 height 33
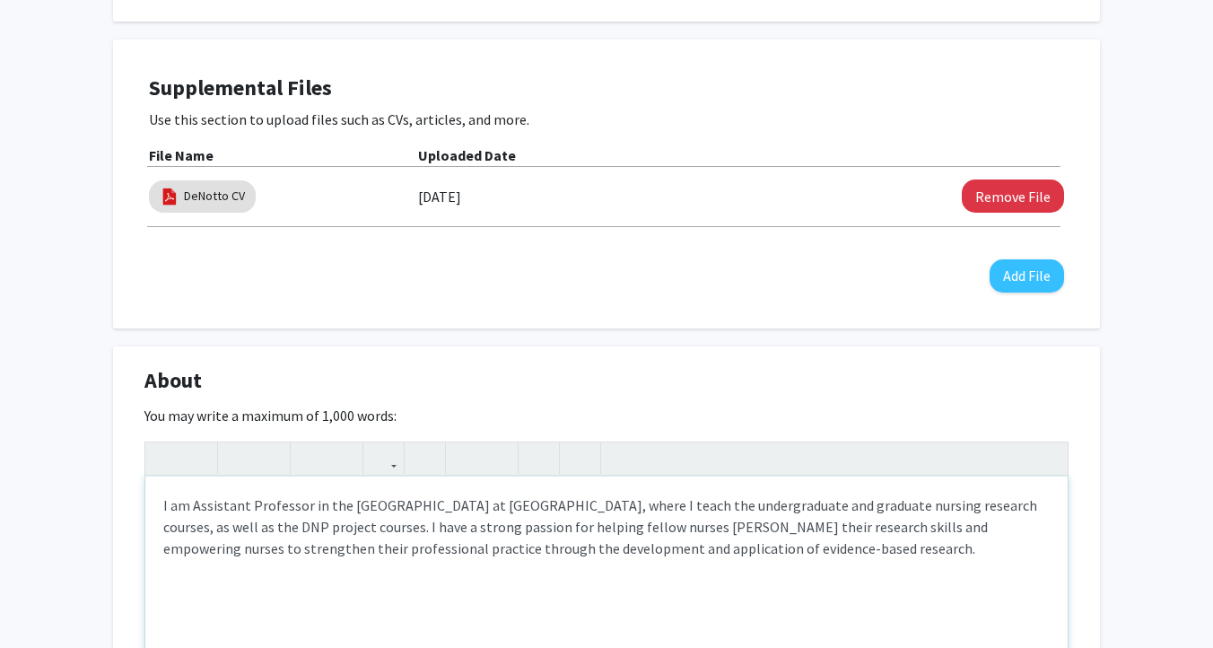
click at [192, 501] on p "I am Assistant Professor in the [GEOGRAPHIC_DATA] at [GEOGRAPHIC_DATA], where I…" at bounding box center [606, 526] width 886 height 65
type textarea "<p>I am an Assistant Professor in the [GEOGRAPHIC_DATA] at [GEOGRAPHIC_DATA], w…"
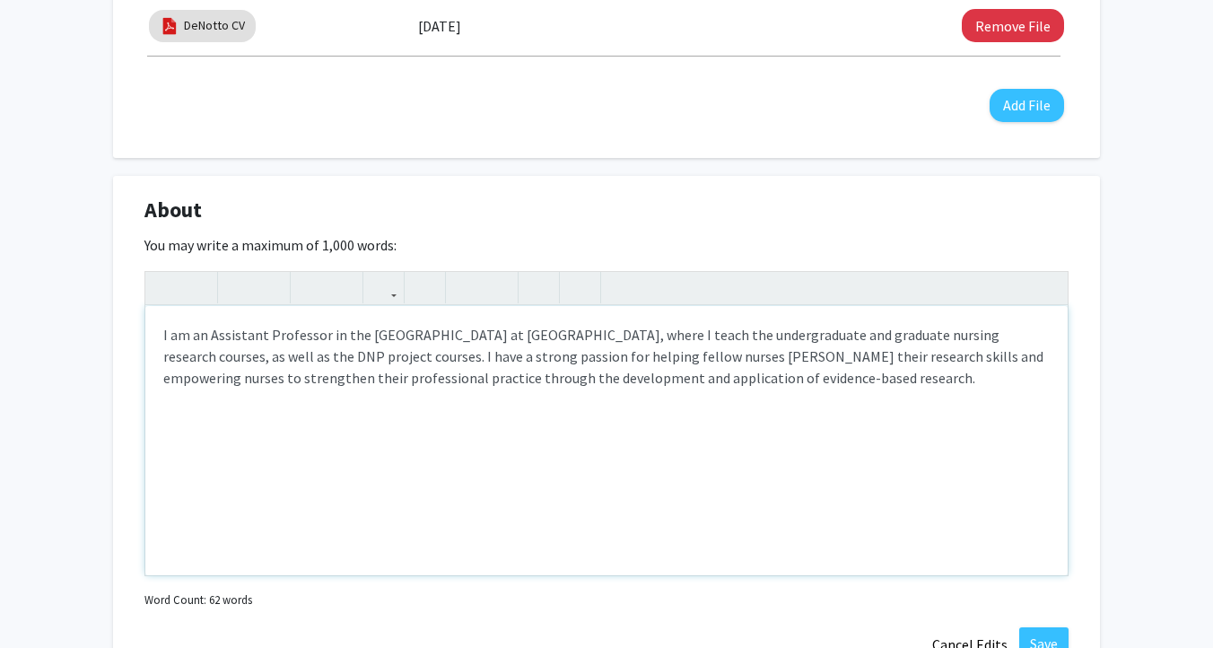
scroll to position [702, 0]
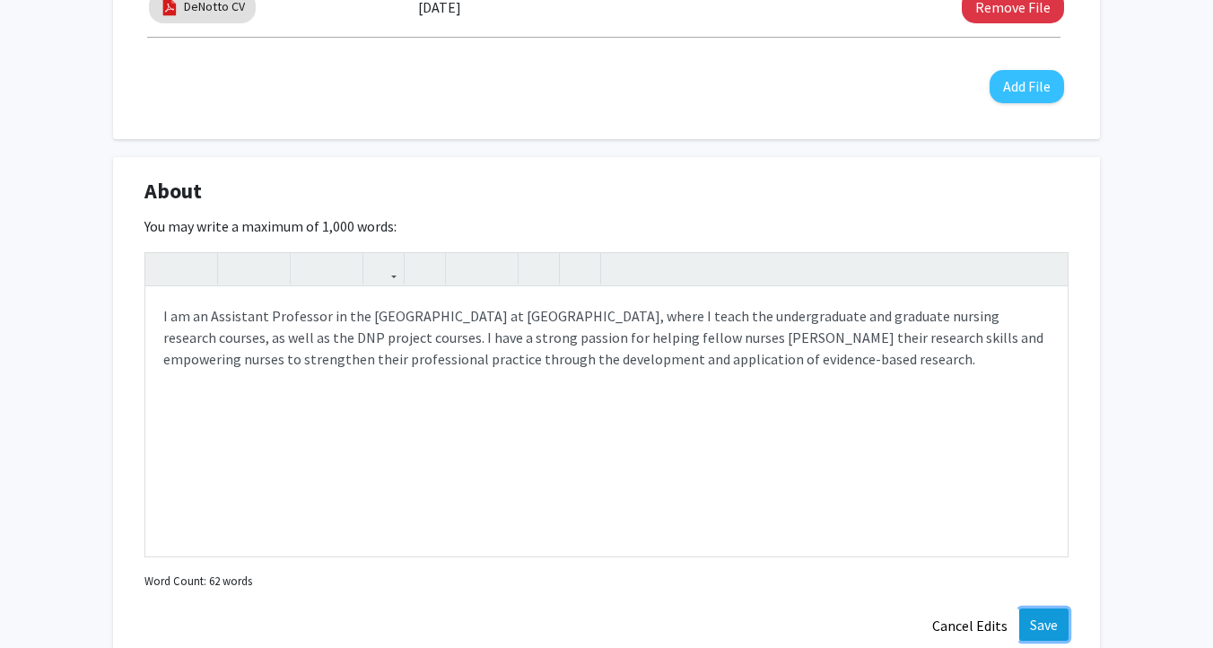
click at [1055, 623] on button "Save" at bounding box center [1043, 624] width 49 height 32
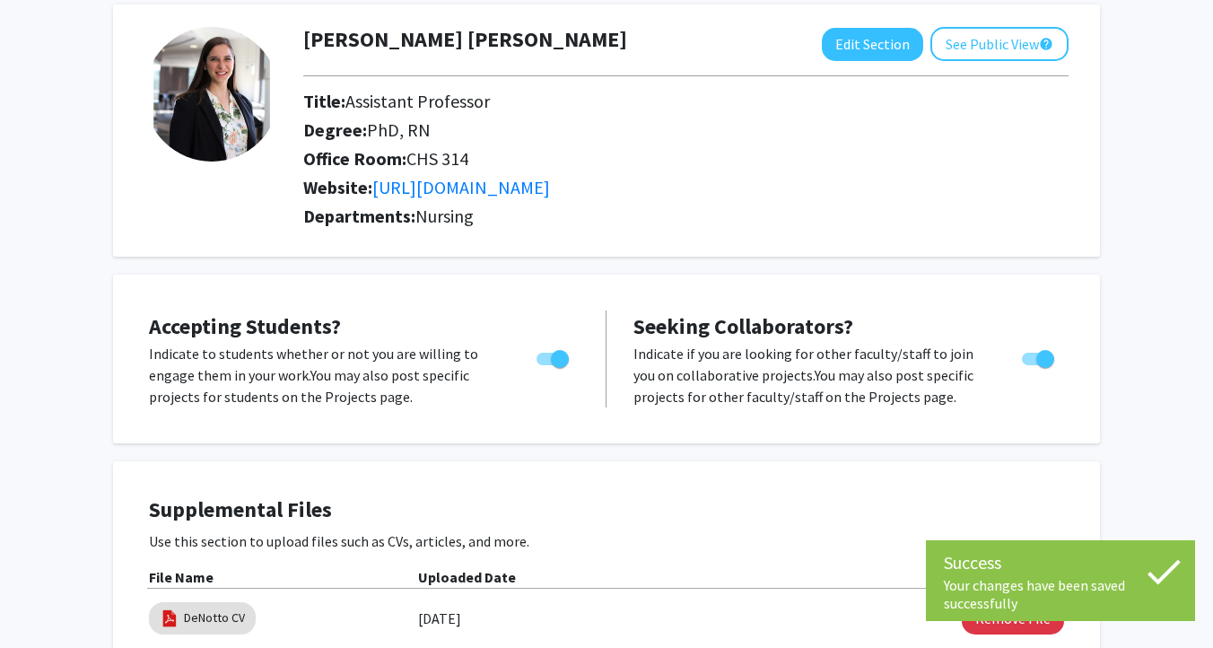
scroll to position [48, 0]
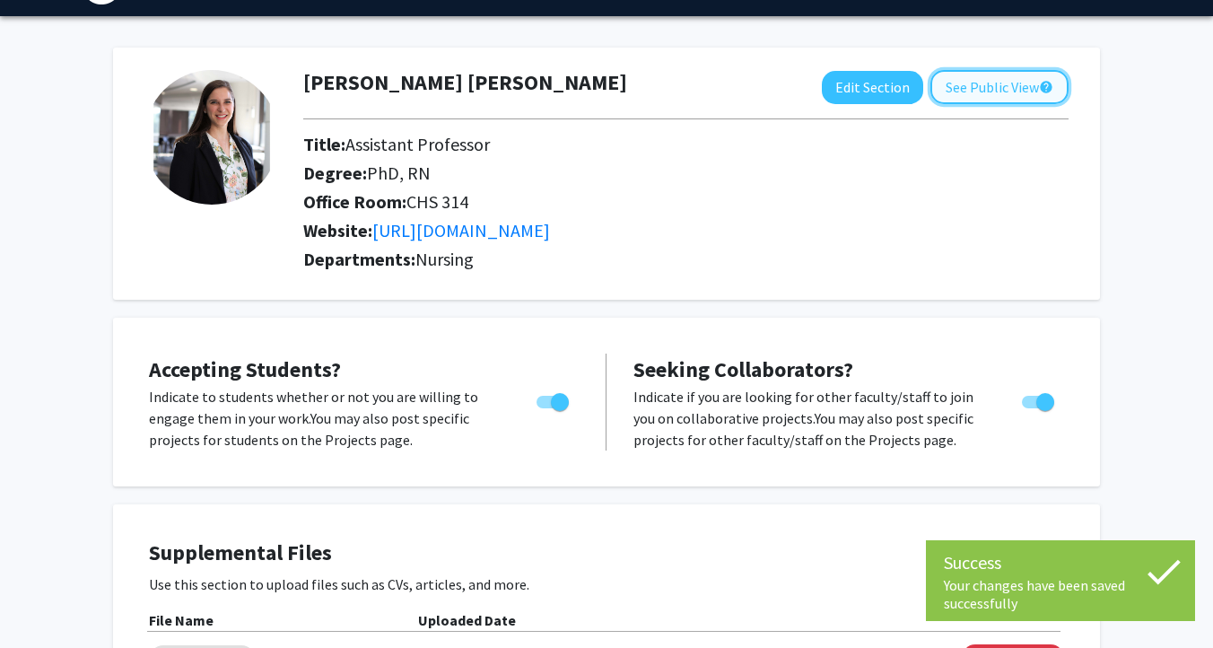
click at [1021, 92] on button "See Public View help" at bounding box center [999, 87] width 138 height 34
